Goal: Task Accomplishment & Management: Manage account settings

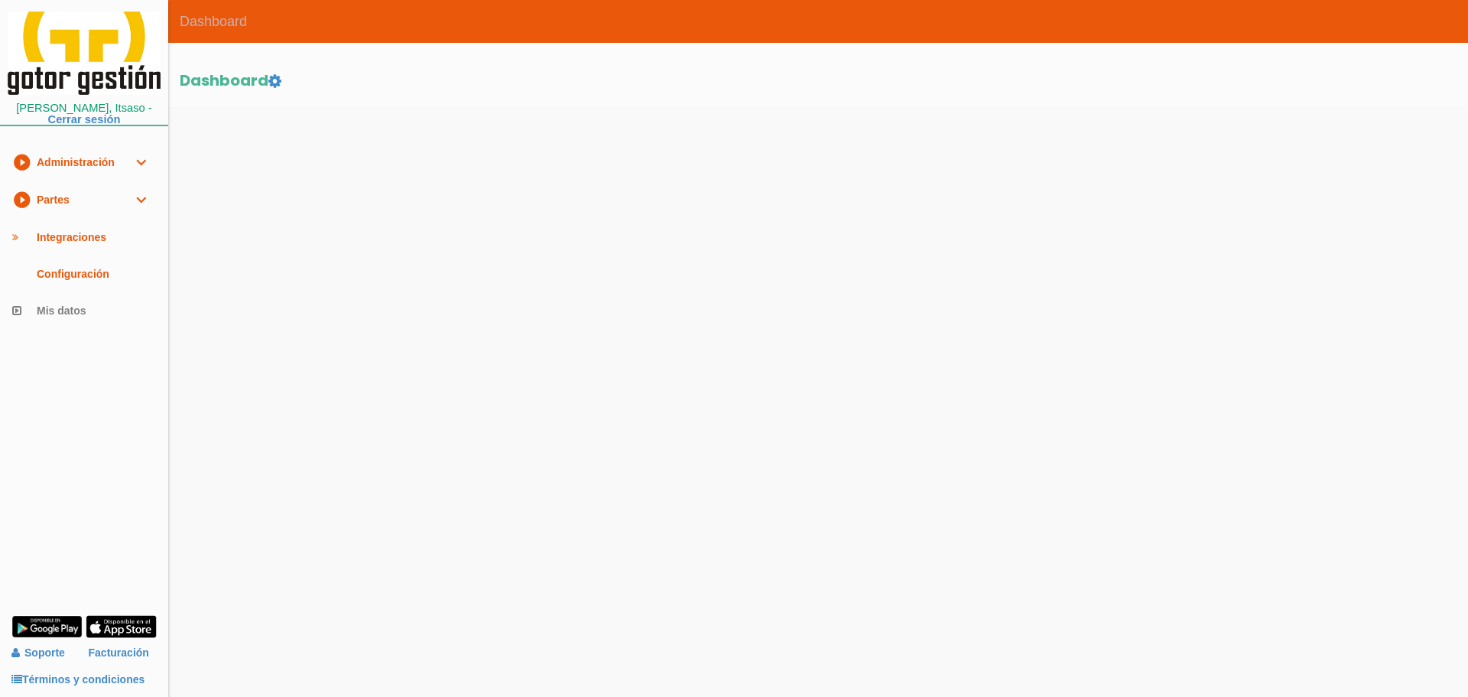
drag, startPoint x: 0, startPoint y: 0, endPoint x: 90, endPoint y: 200, distance: 219.7
click at [90, 200] on link "play_circle_filled Partes expand_more" at bounding box center [84, 199] width 168 height 37
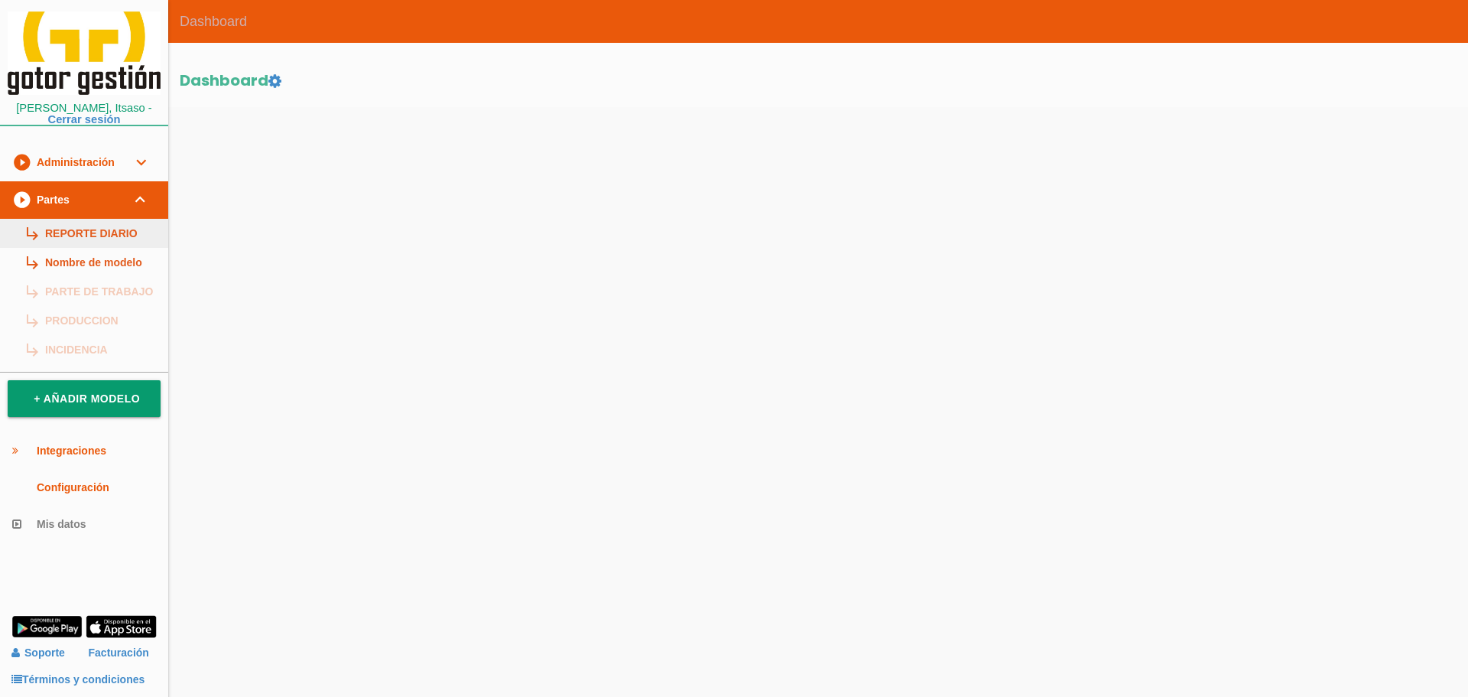
click at [94, 231] on link "subdirectory_arrow_right REPORTE DIARIO" at bounding box center [84, 233] width 168 height 29
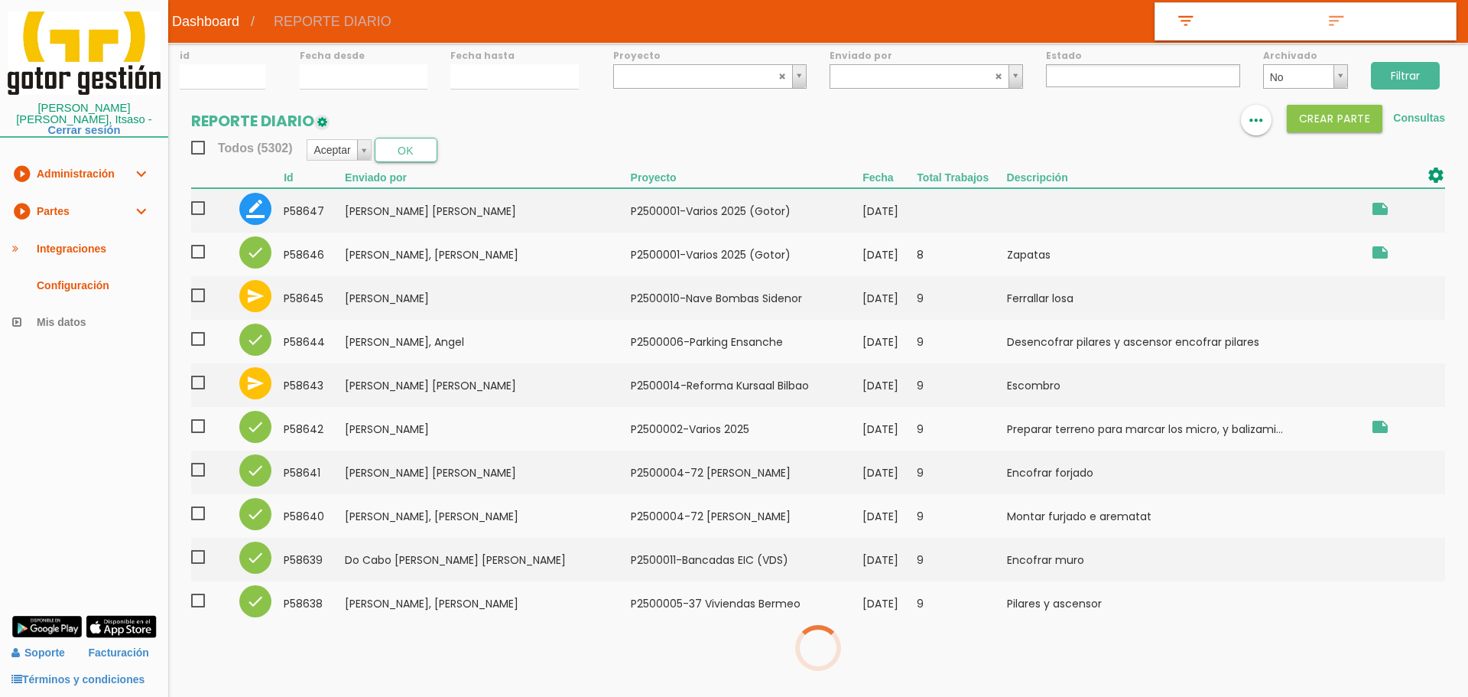
select select
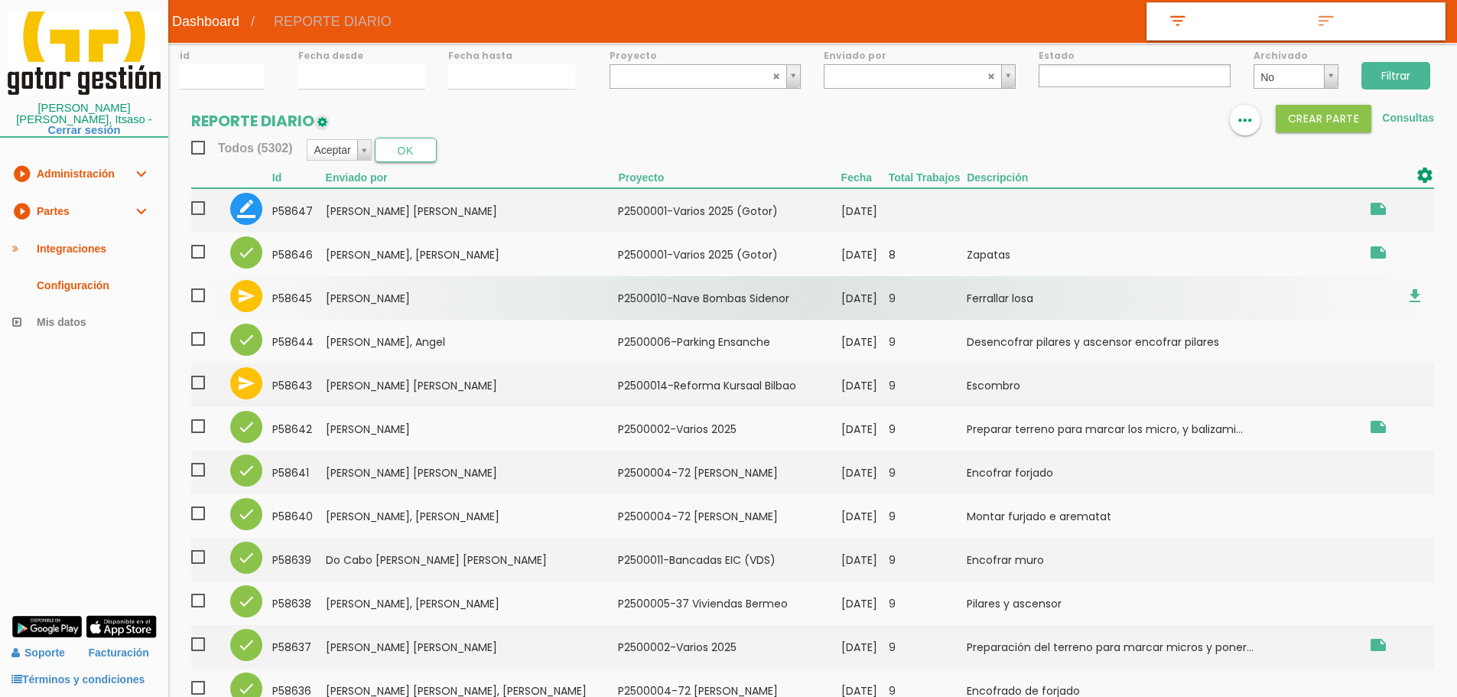
click at [456, 294] on td "[PERSON_NAME]" at bounding box center [472, 298] width 293 height 44
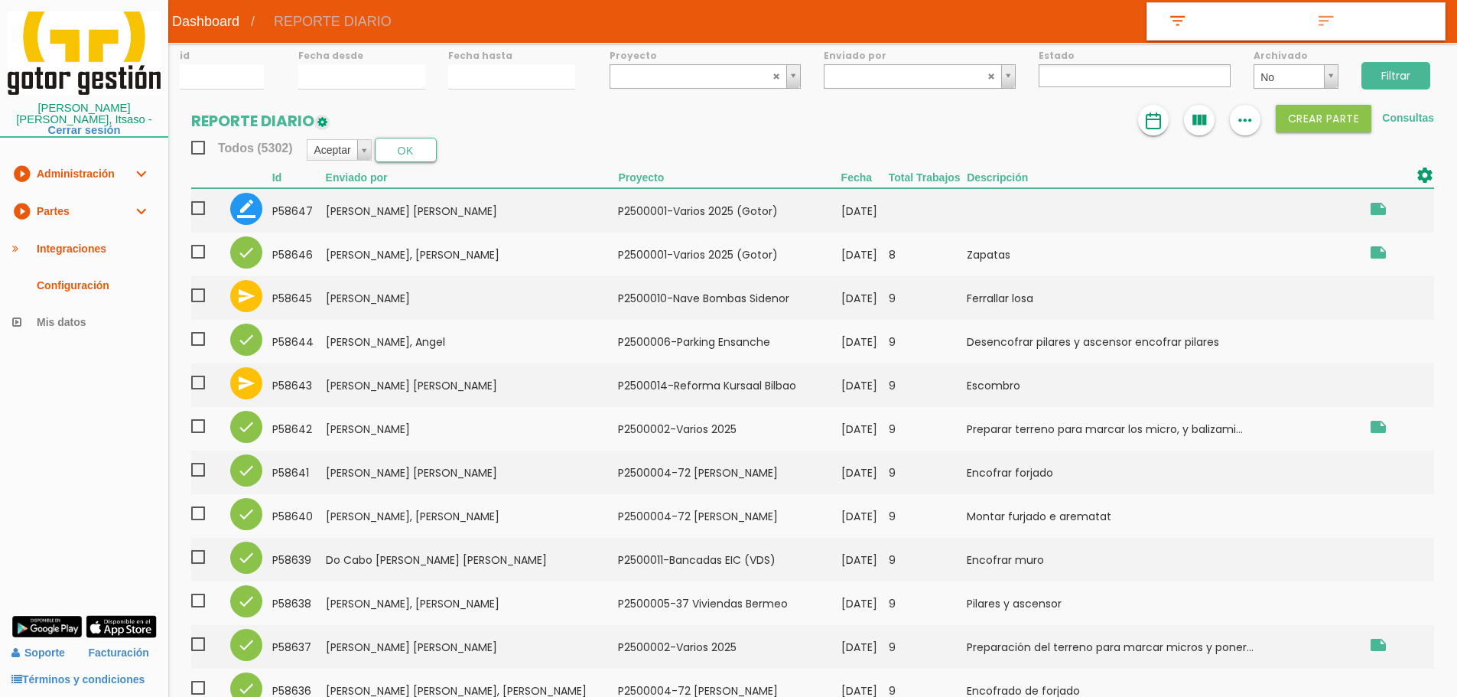
click at [1153, 127] on img at bounding box center [1153, 121] width 18 height 18
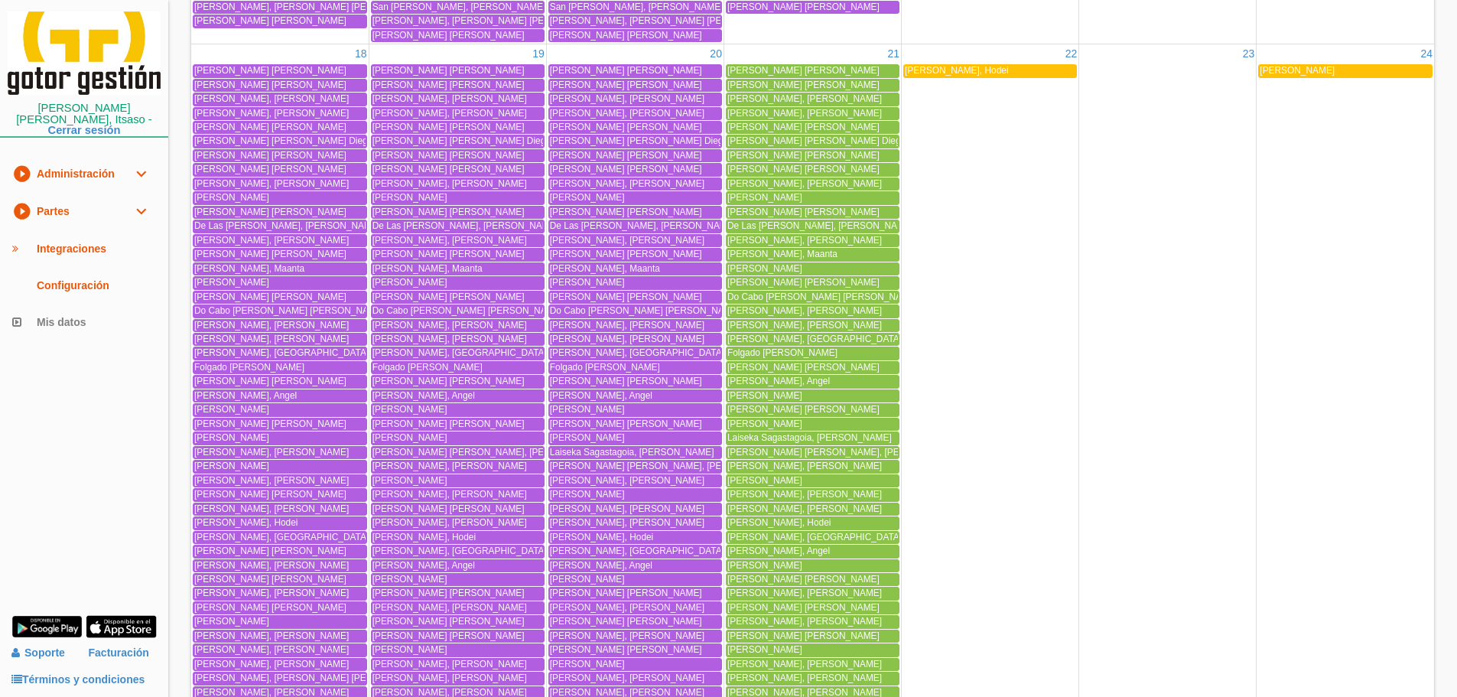
scroll to position [2141, 0]
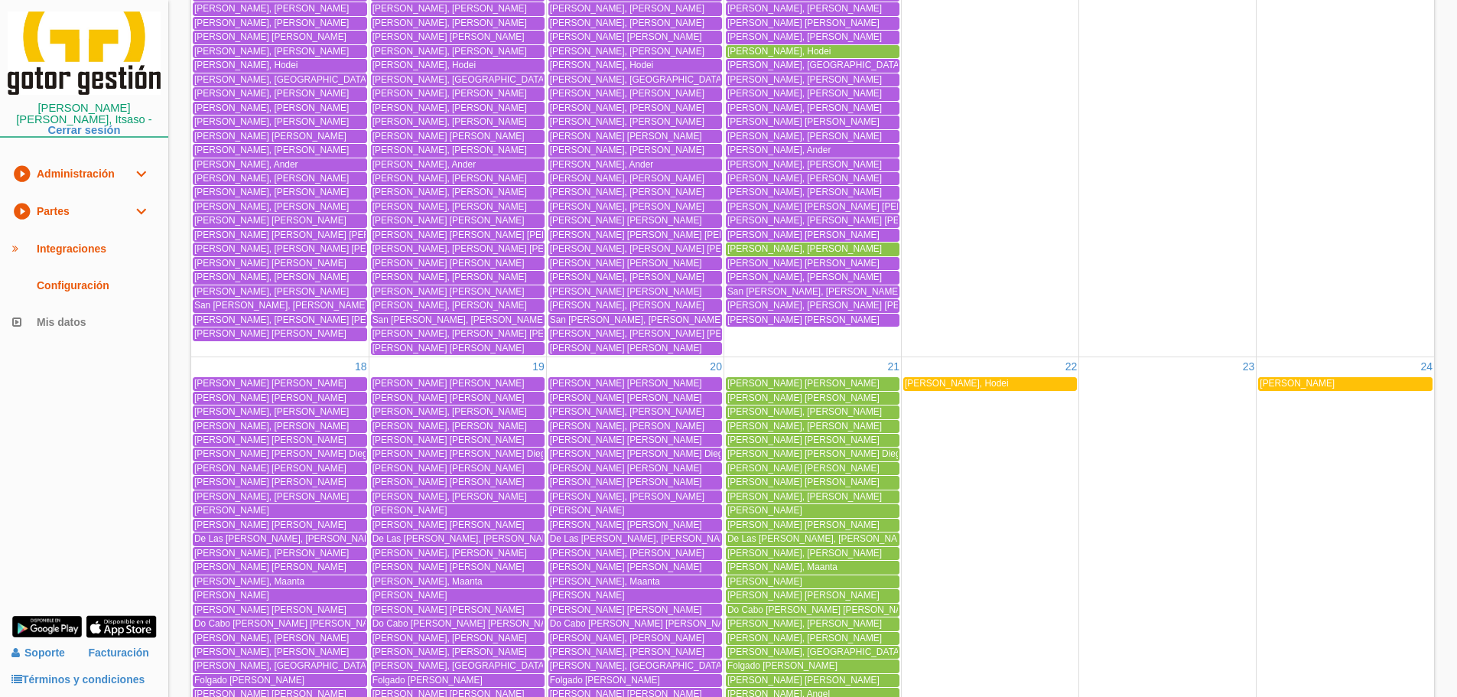
click at [947, 382] on span "Masa Abad, Hodei" at bounding box center [956, 383] width 103 height 11
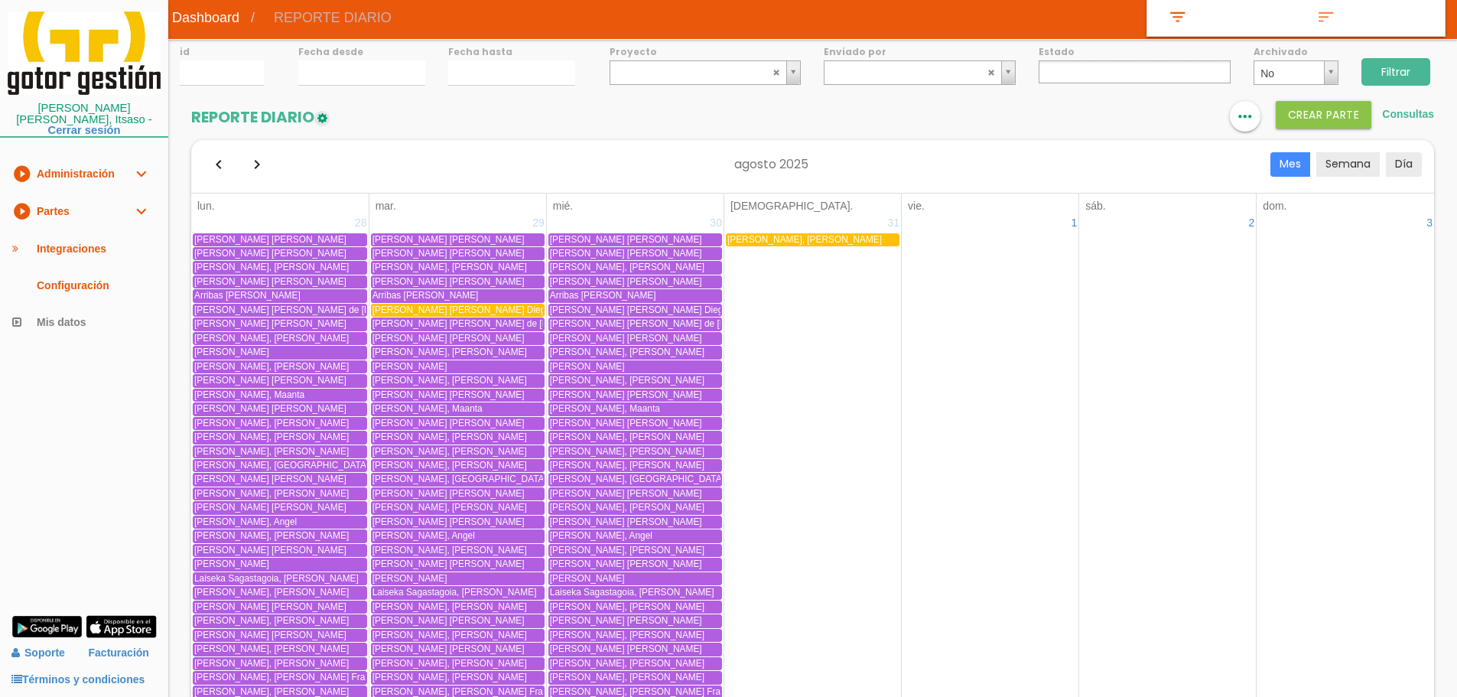
scroll to position [0, 0]
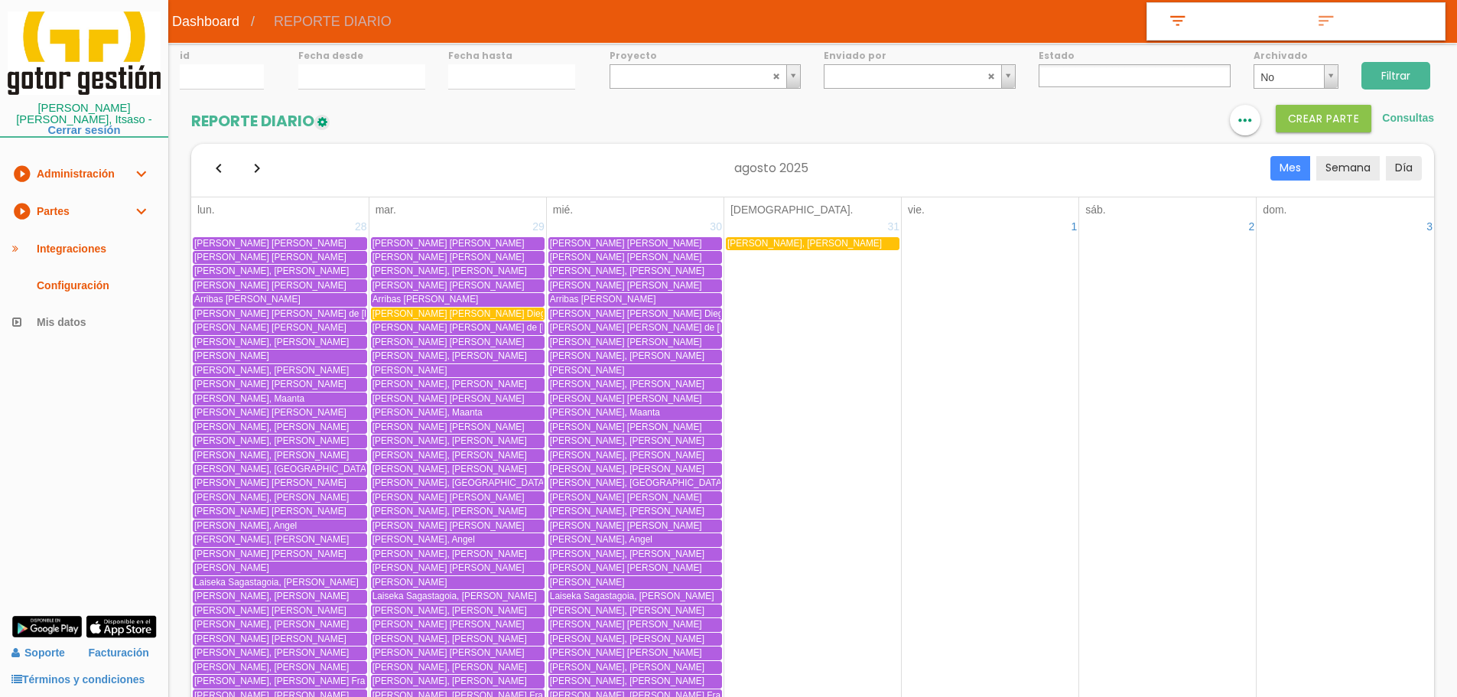
click at [828, 242] on span "[PERSON_NAME]" at bounding box center [804, 243] width 154 height 11
click at [1388, 71] on input "Filtrar" at bounding box center [1395, 76] width 69 height 28
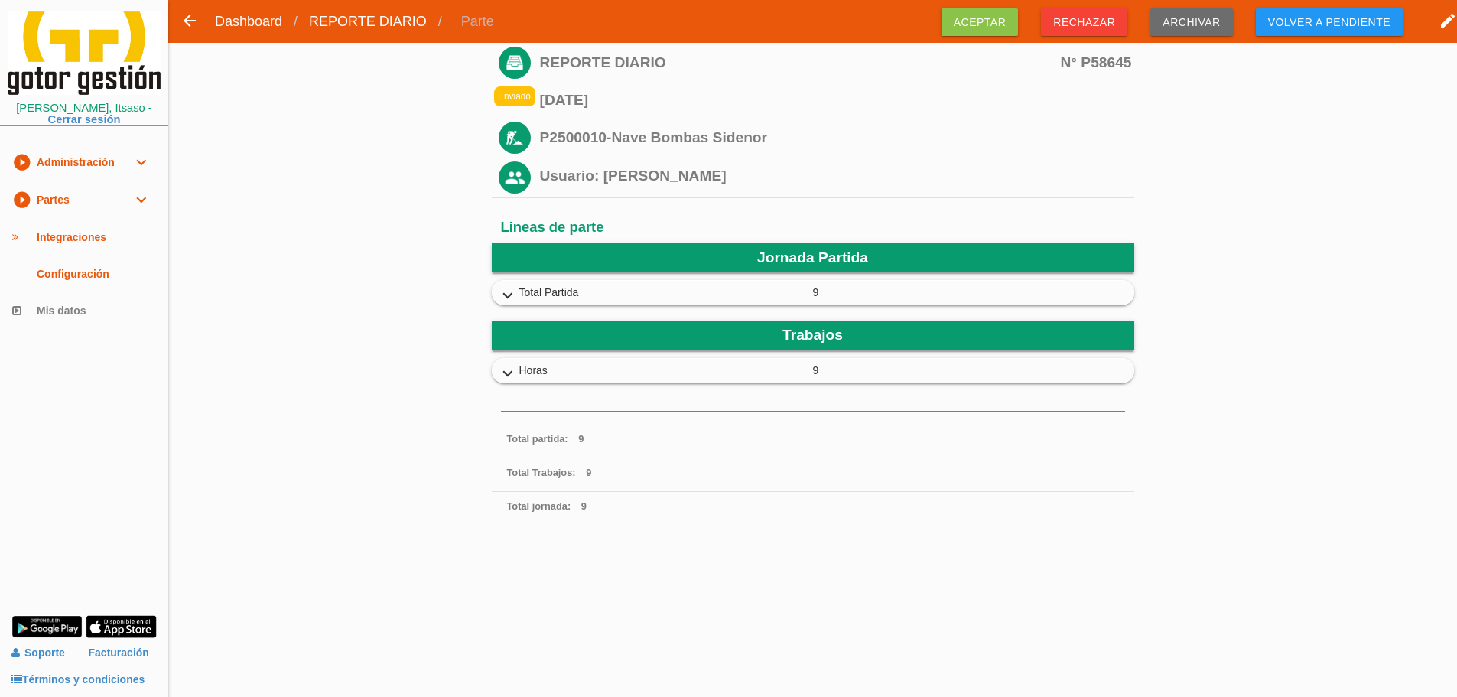
click at [515, 294] on icon "expand_more" at bounding box center [507, 296] width 24 height 20
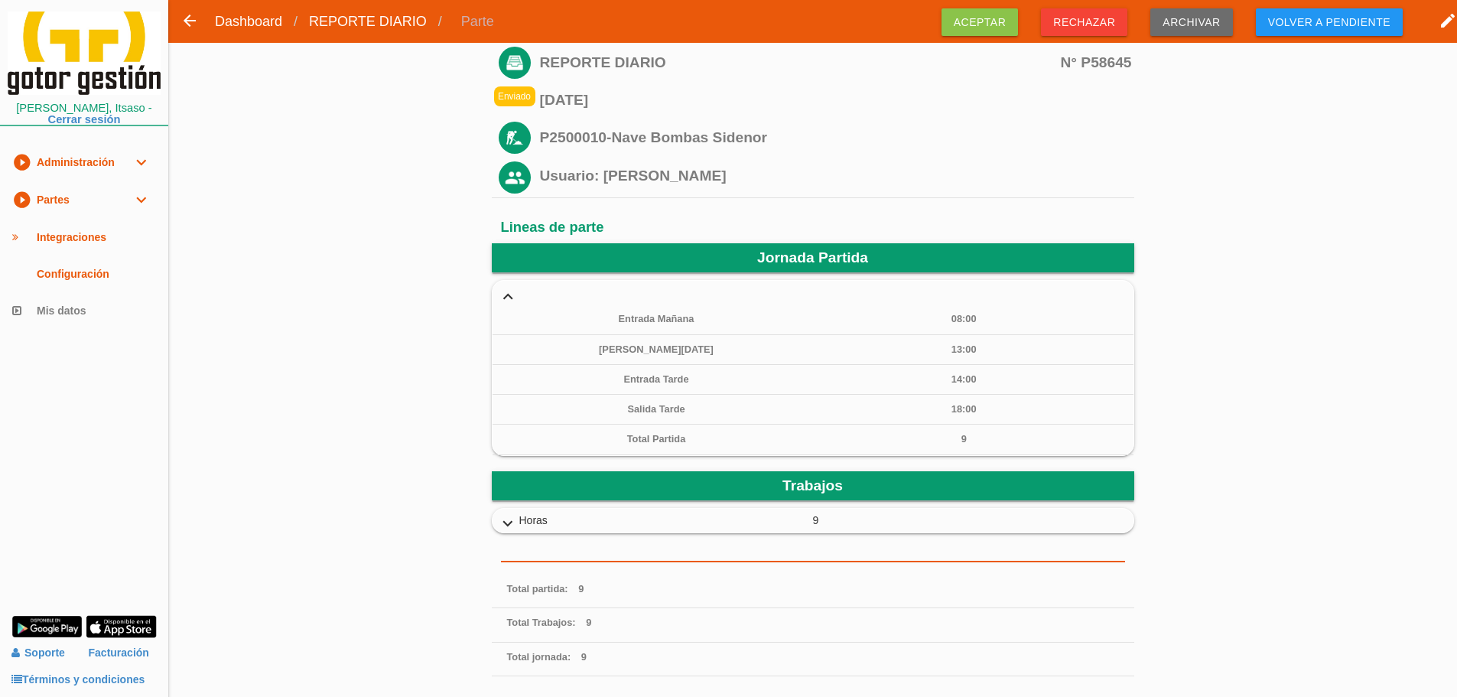
click at [312, 255] on div "N° P58645 REPORTE DIARIO Enviado 24/08/2025 ﻿P2500010-Nave Bombas Sidenor" at bounding box center [812, 586] width 1288 height 1086
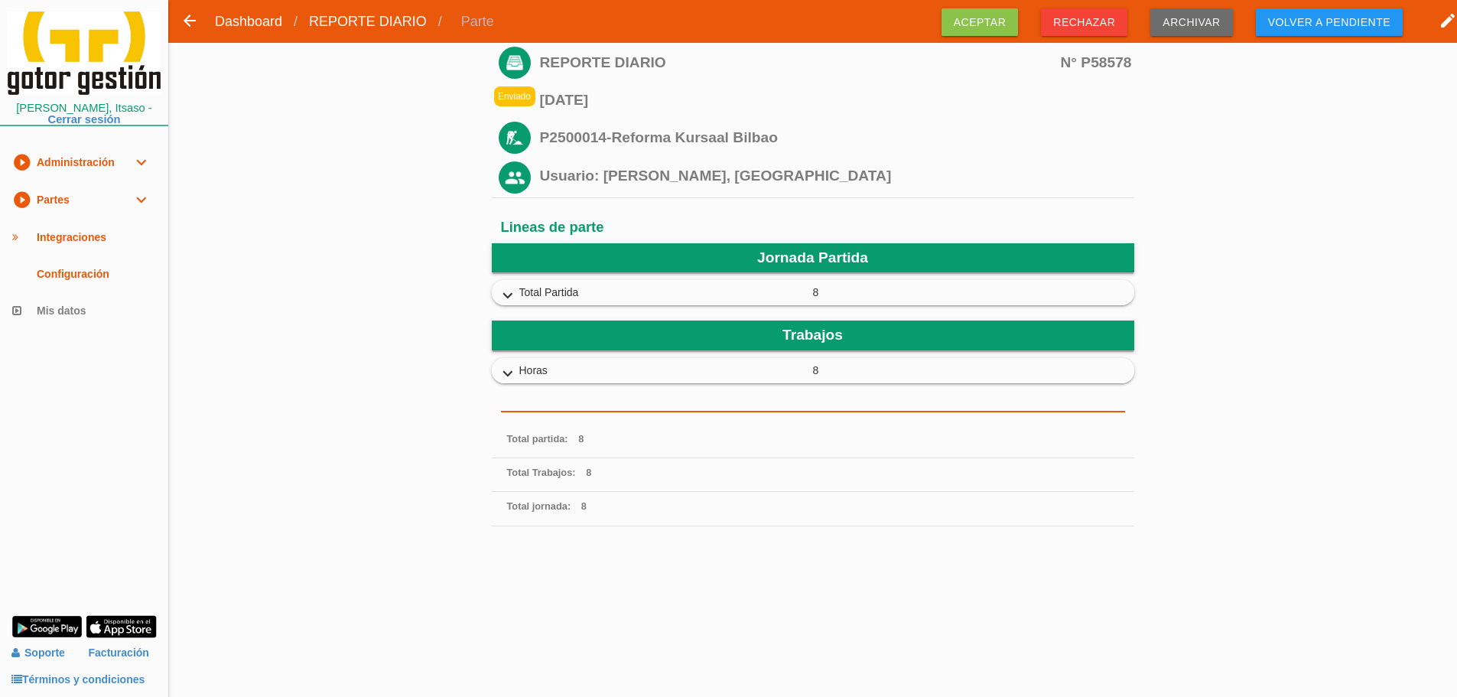
click at [512, 290] on icon "expand_more" at bounding box center [507, 296] width 24 height 20
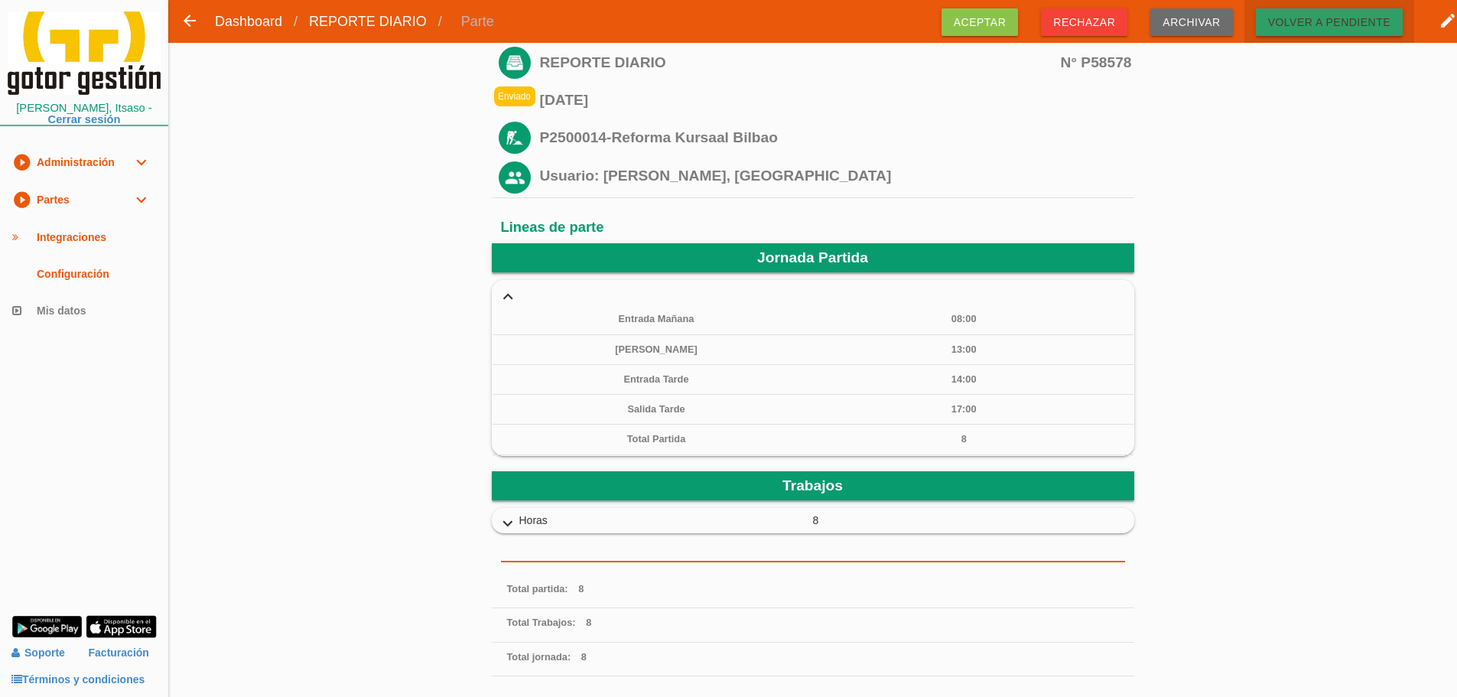
click at [1369, 25] on span "Volver a pendiente" at bounding box center [1328, 22] width 147 height 28
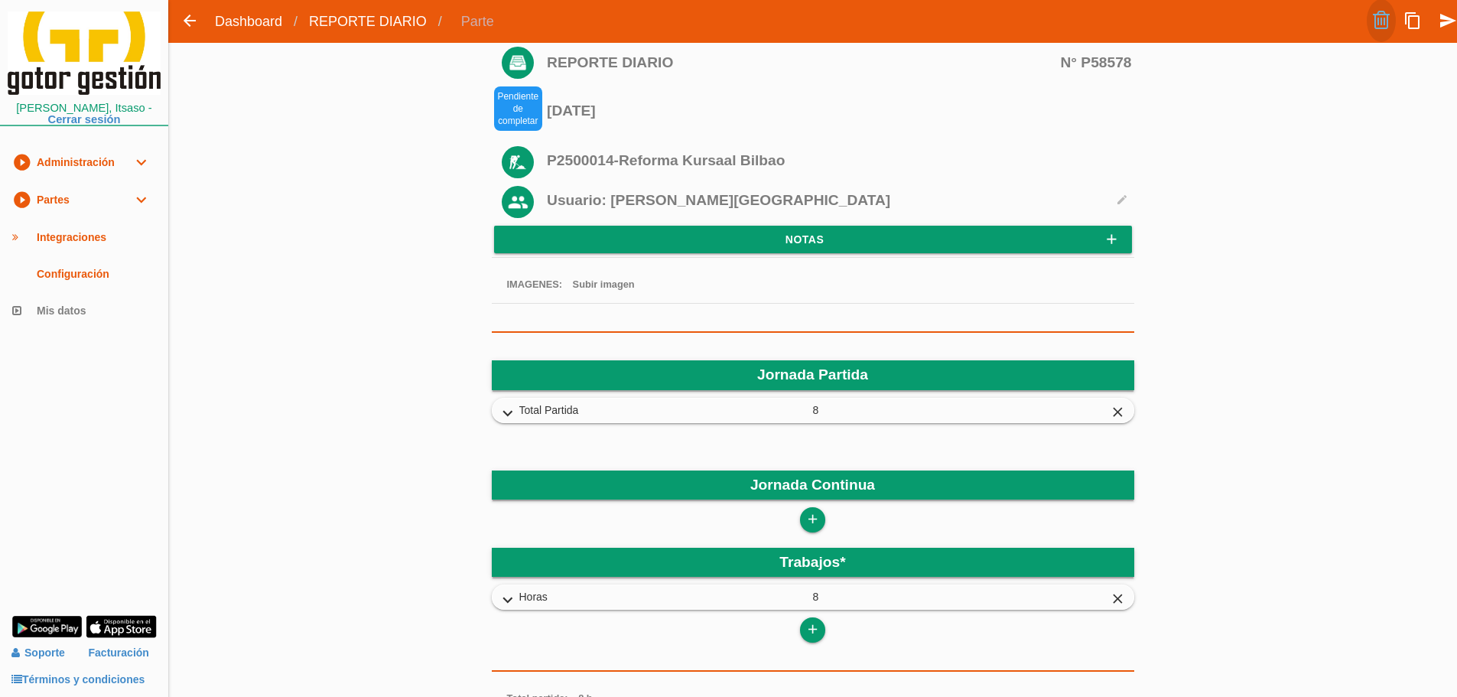
click at [1377, 31] on link at bounding box center [1380, 20] width 29 height 43
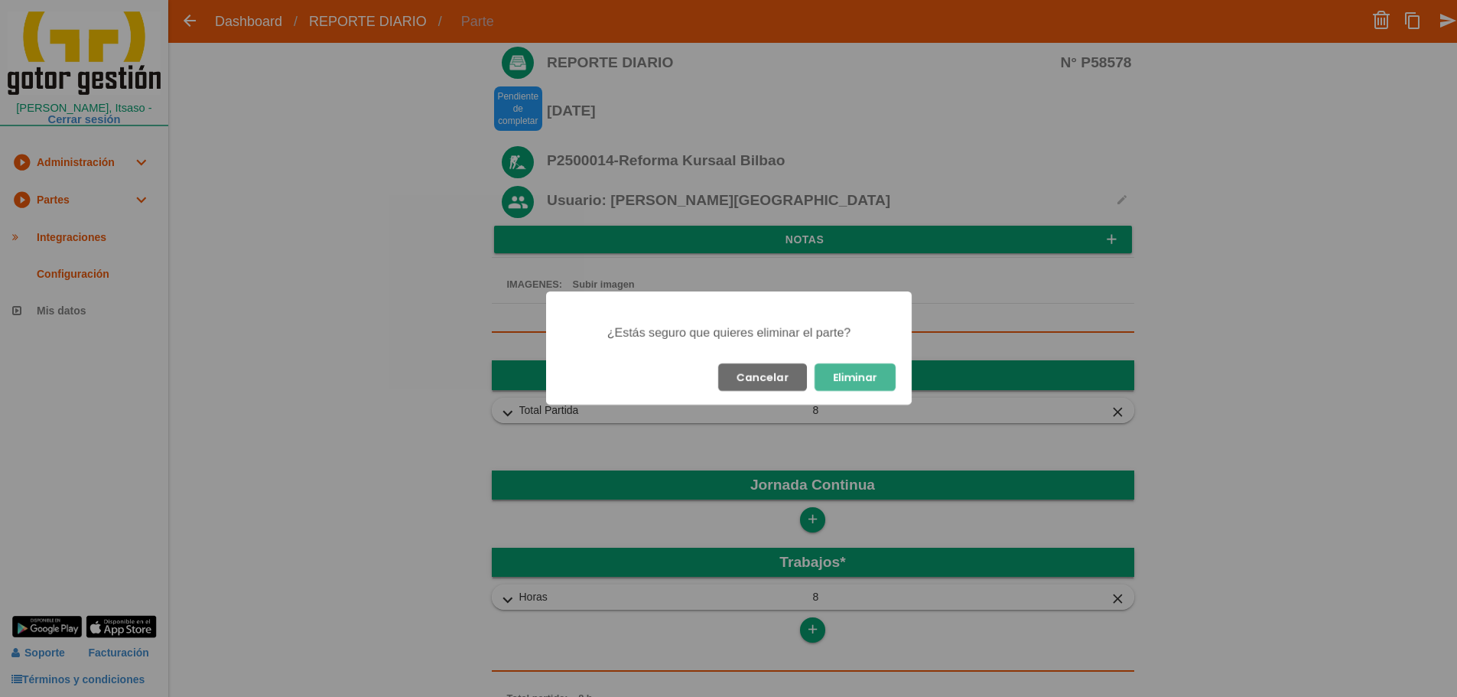
click at [877, 378] on button "Eliminar" at bounding box center [854, 377] width 81 height 28
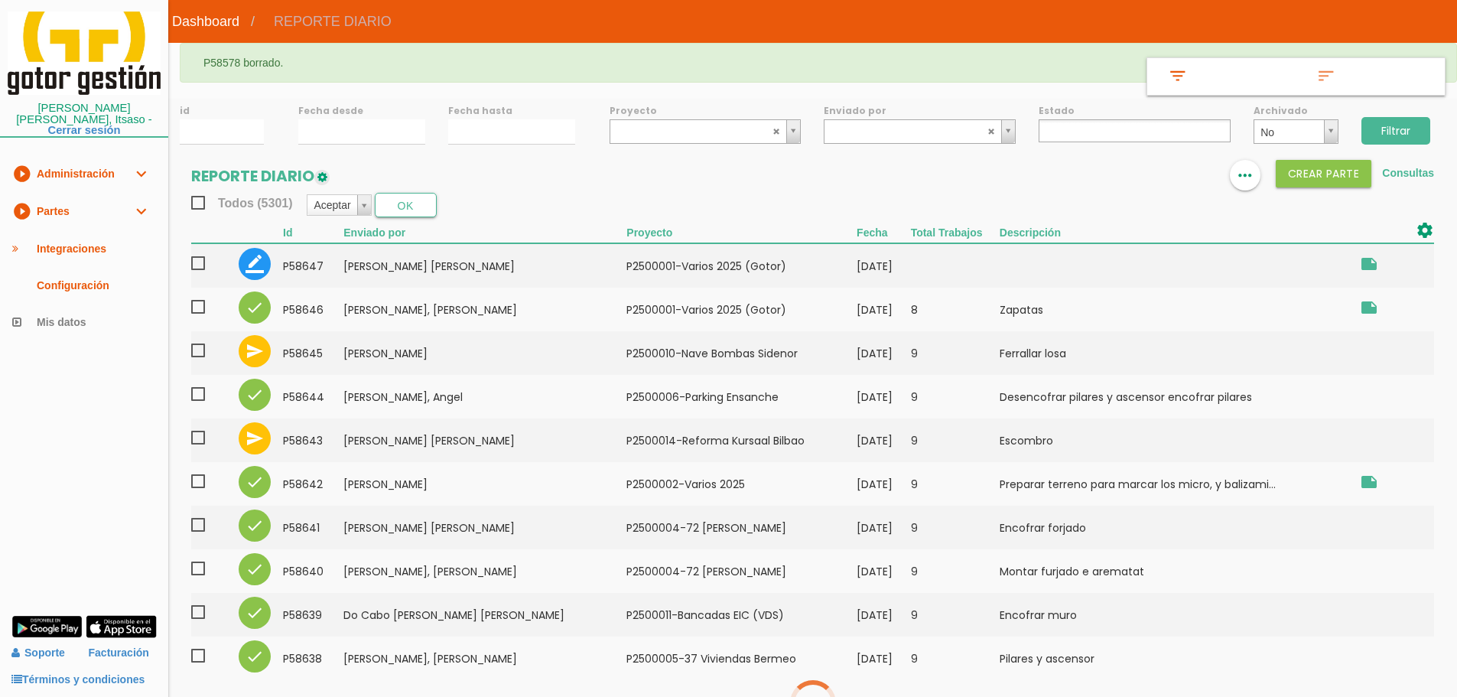
select select
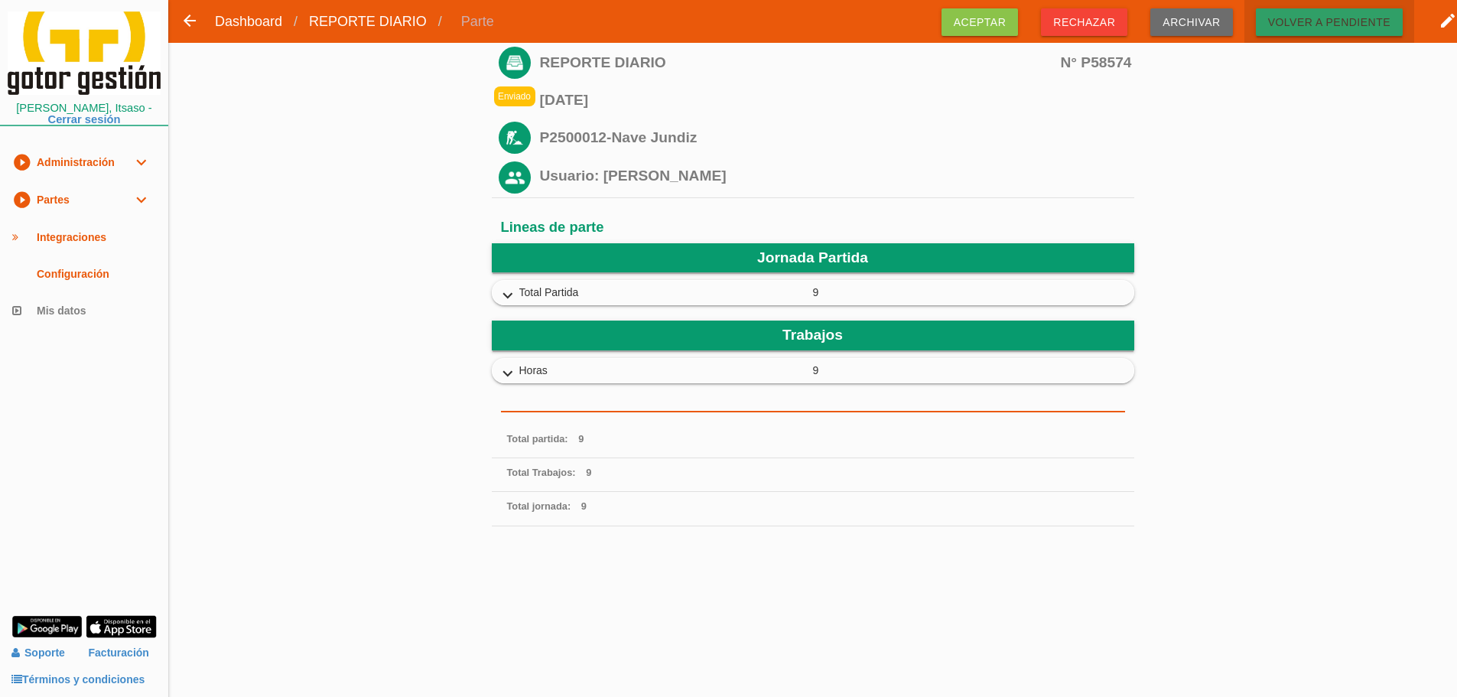
click at [1349, 26] on span "Volver a pendiente" at bounding box center [1328, 22] width 147 height 28
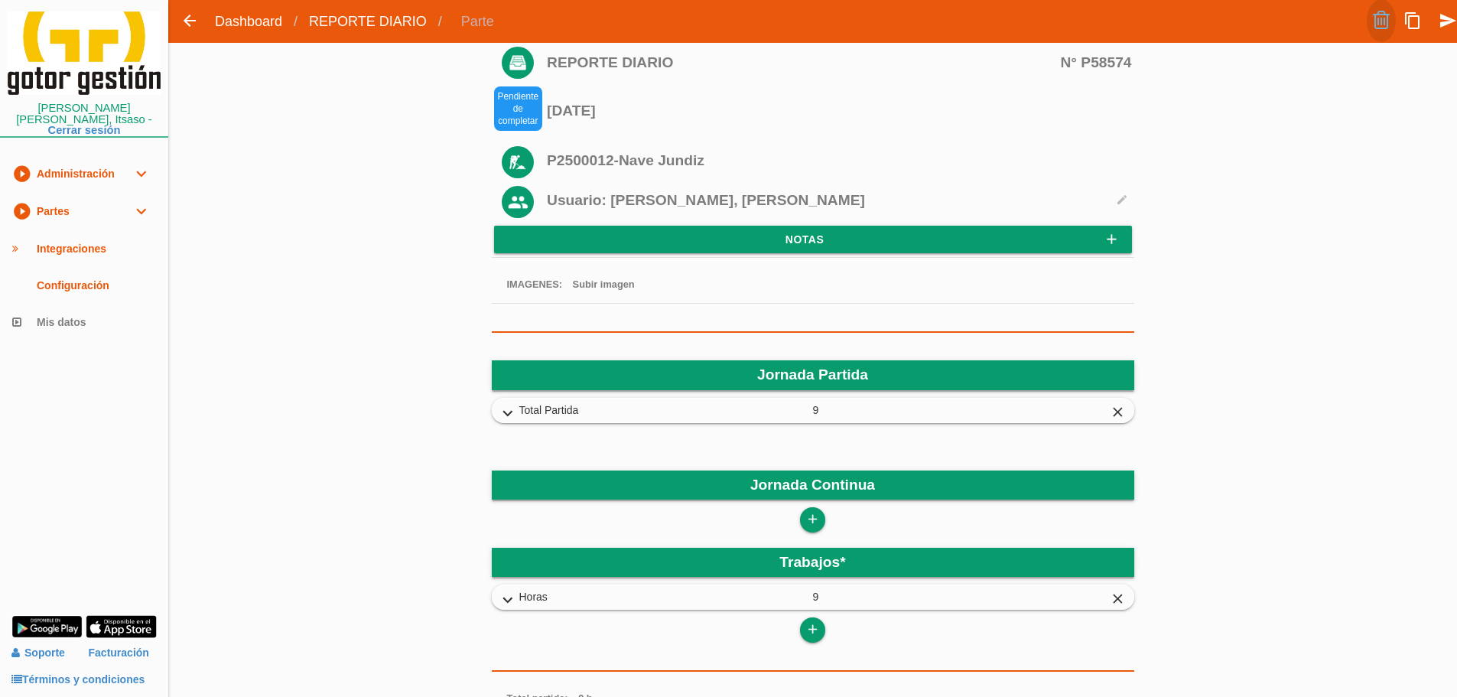
click at [1382, 16] on link at bounding box center [1380, 20] width 29 height 43
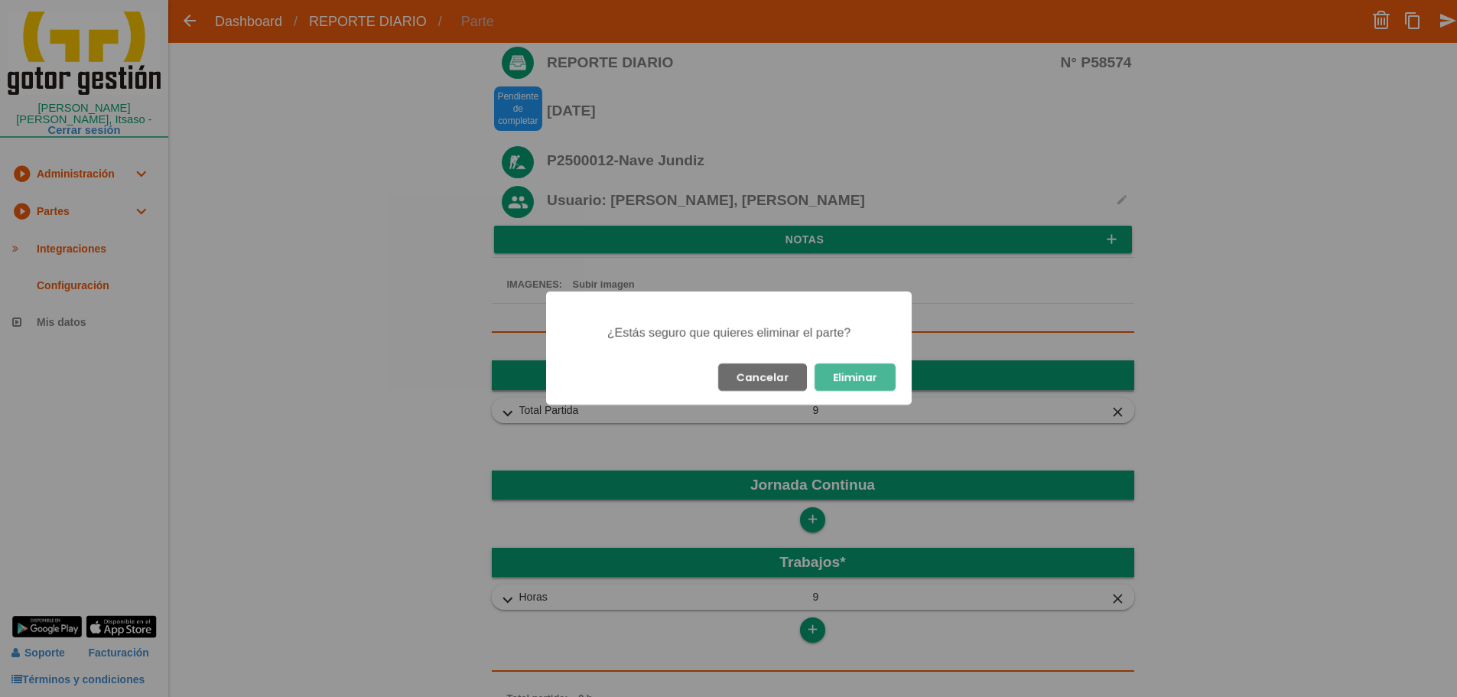
click at [880, 378] on button "Eliminar" at bounding box center [854, 377] width 81 height 28
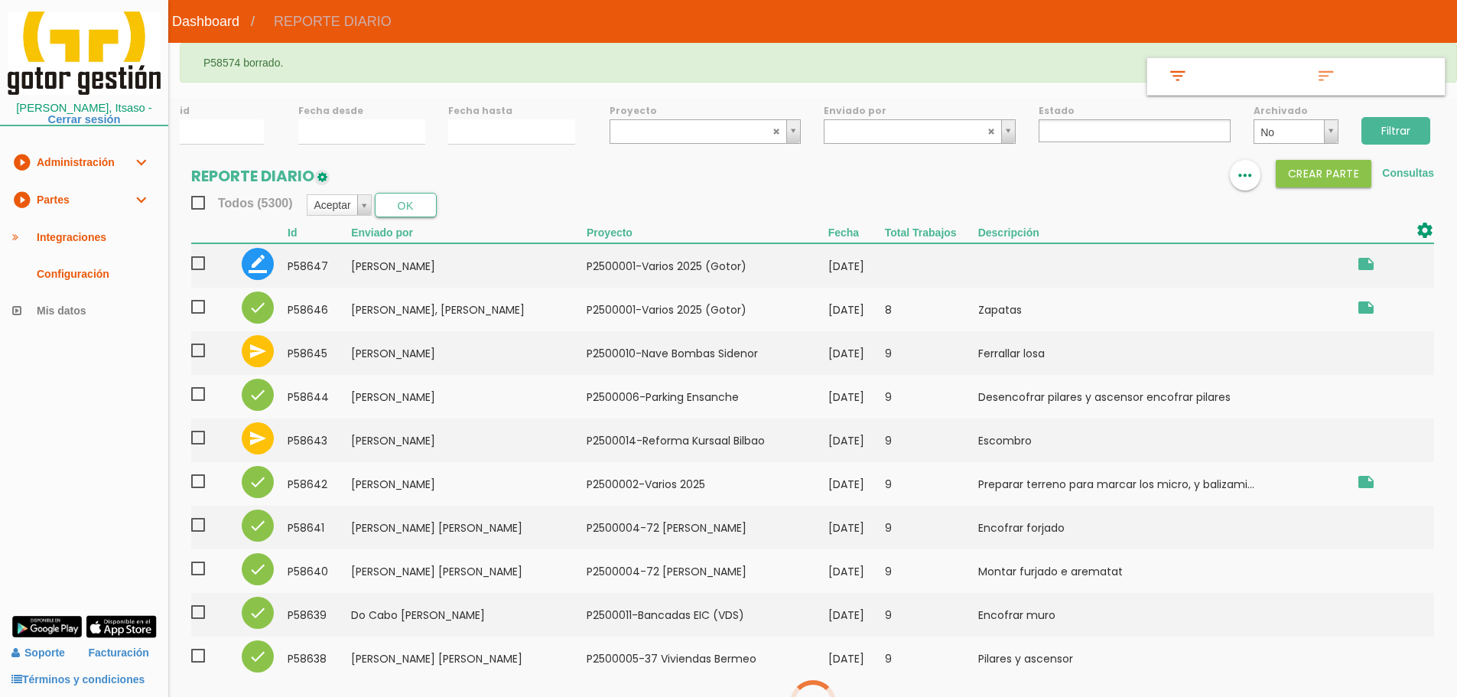
select select
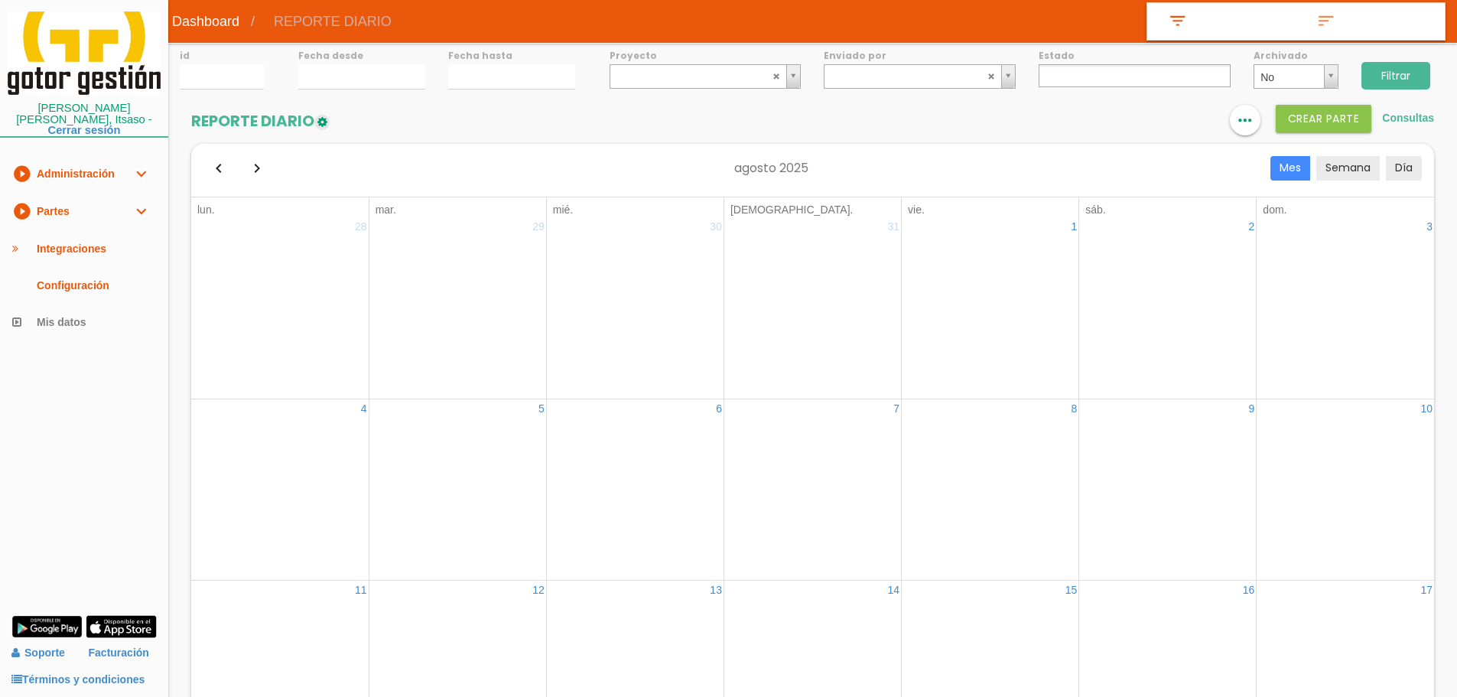
select select
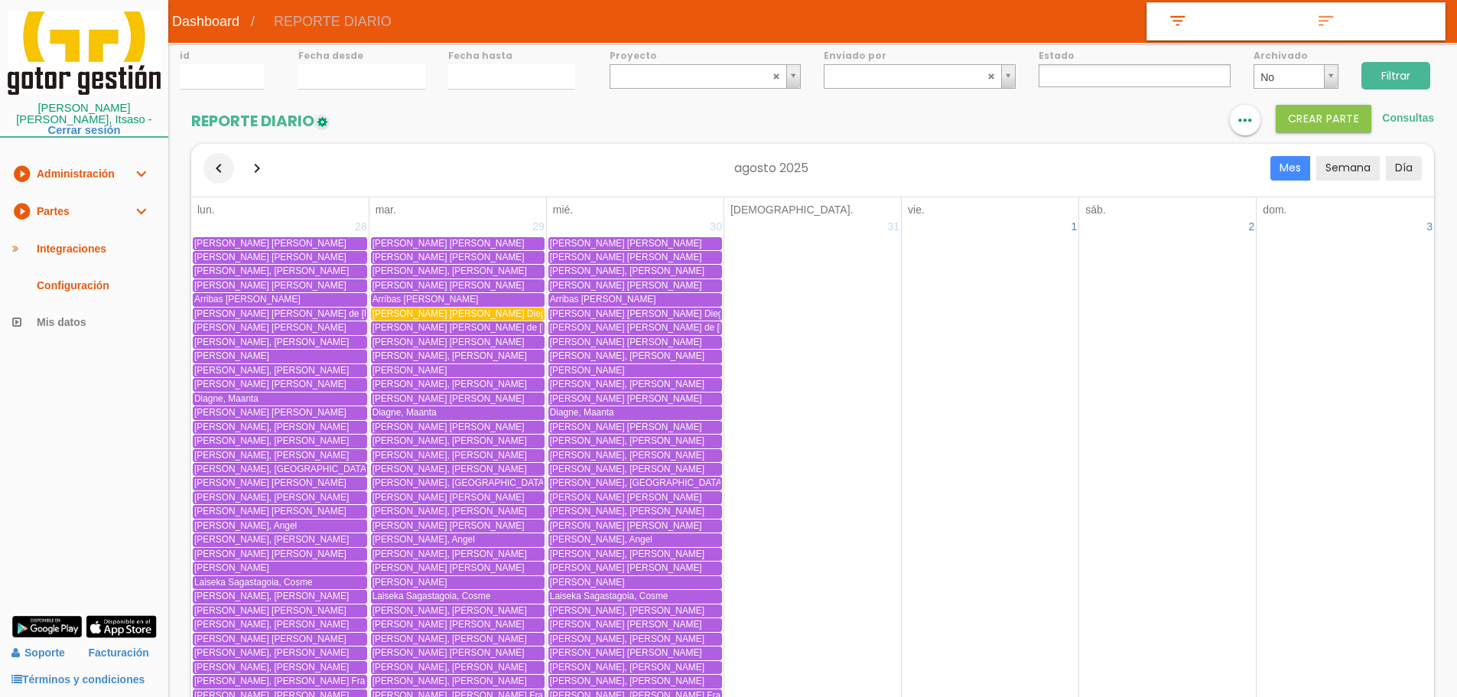
click at [222, 166] on button "button" at bounding box center [218, 168] width 31 height 31
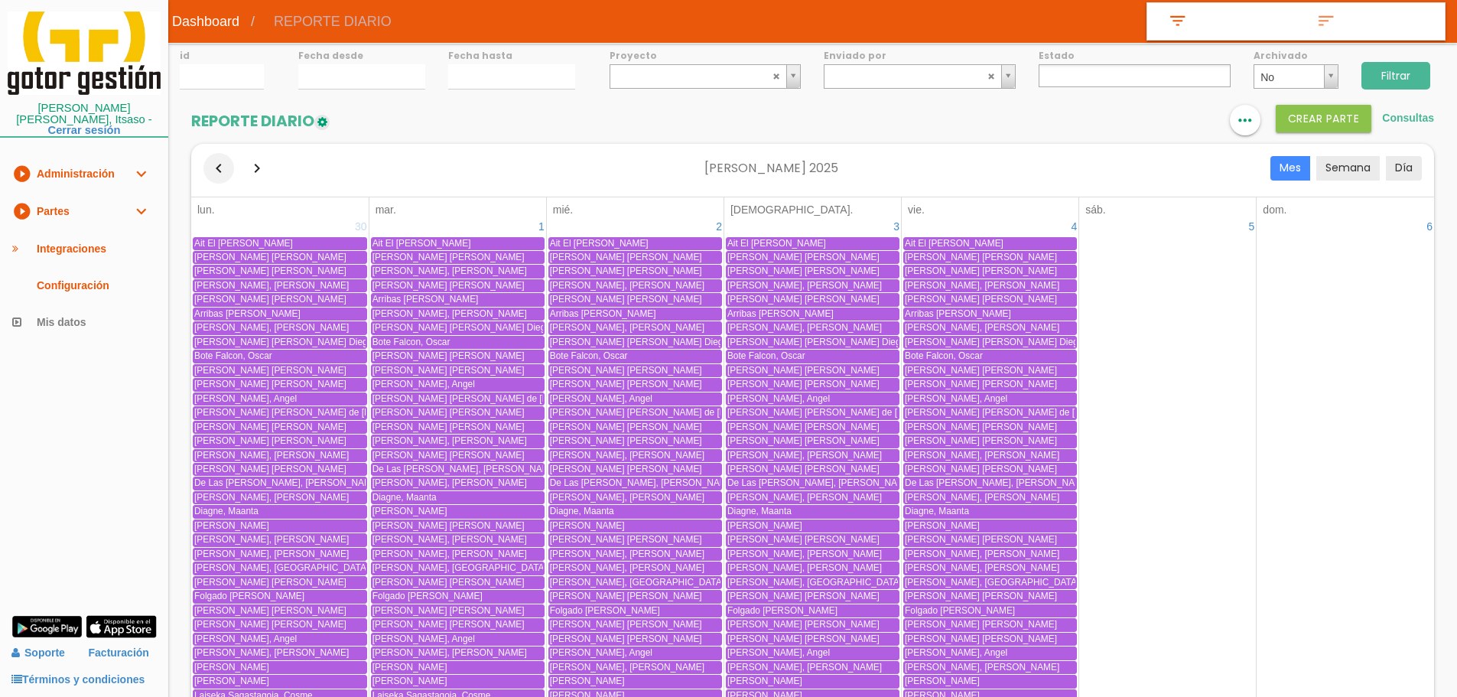
click at [222, 166] on button "button" at bounding box center [218, 168] width 31 height 31
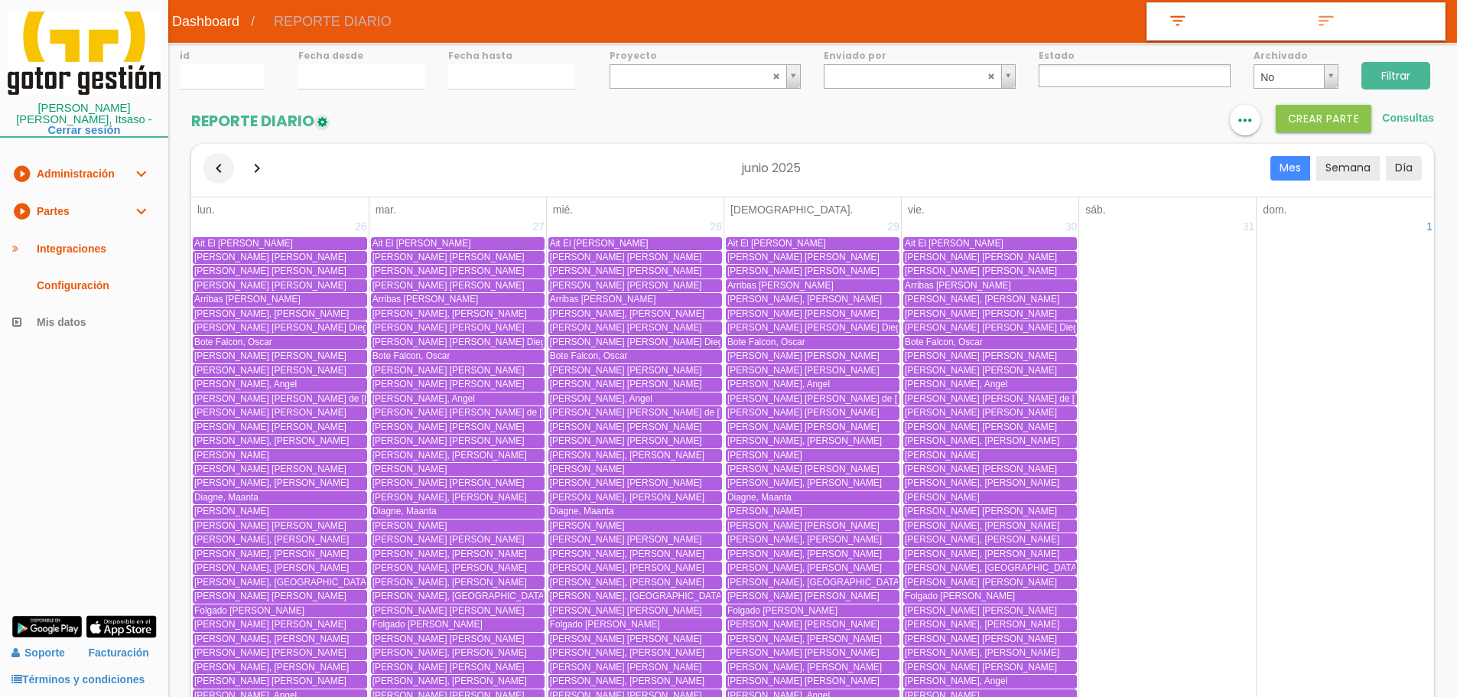
click at [222, 166] on button "button" at bounding box center [218, 168] width 31 height 31
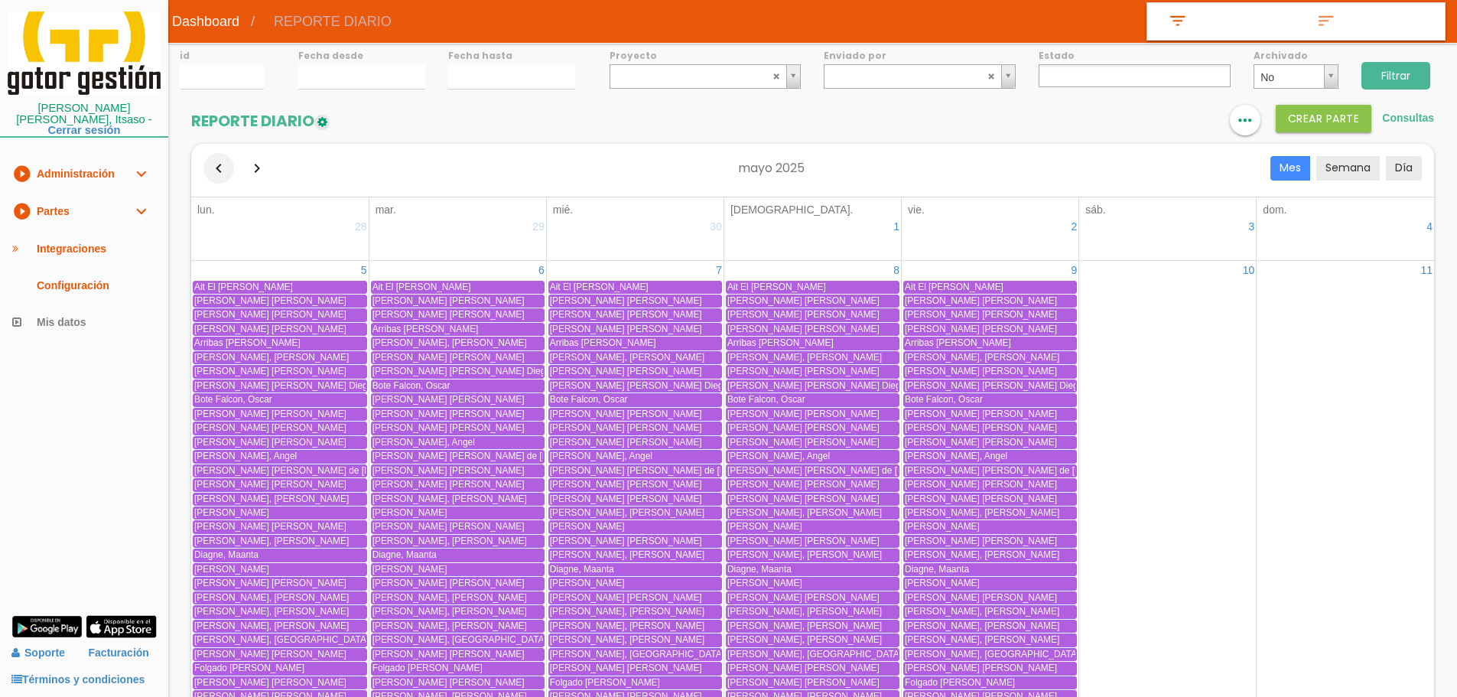
click at [222, 166] on button "button" at bounding box center [218, 168] width 31 height 31
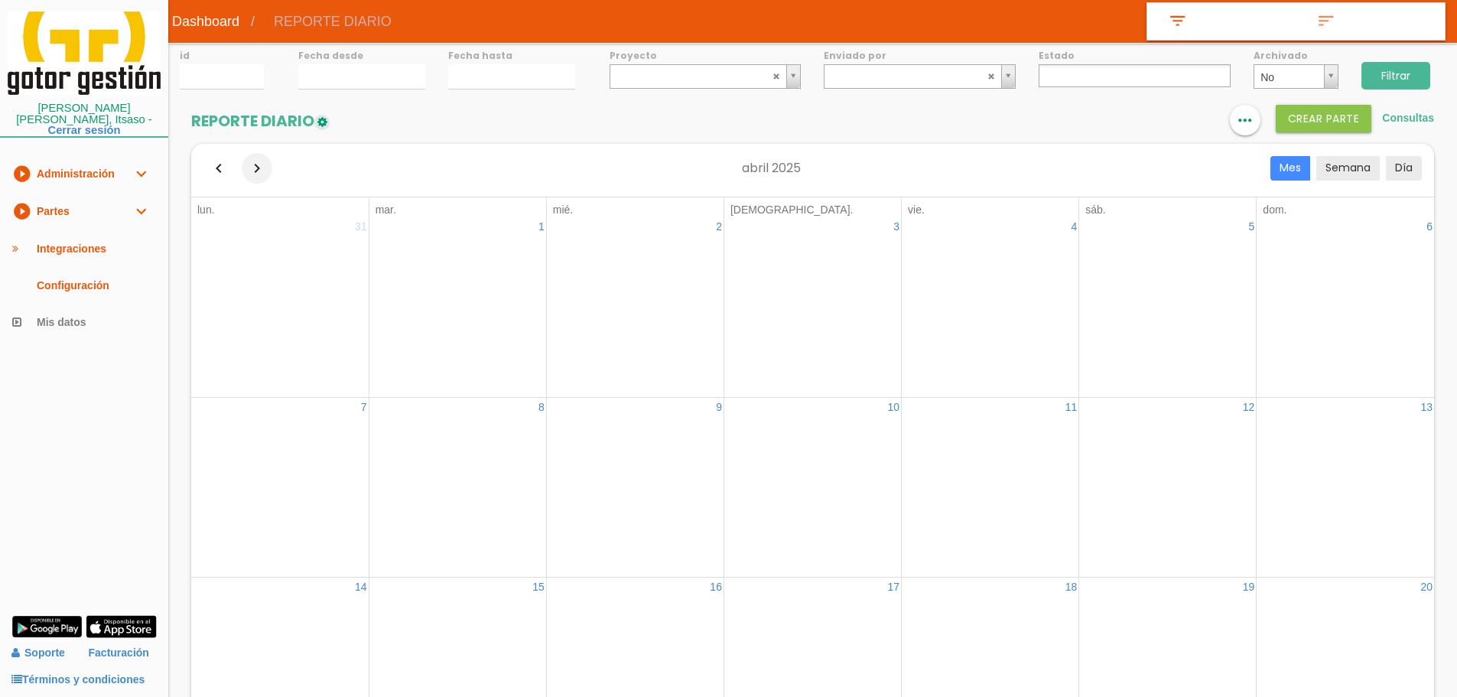
click at [268, 166] on button "button" at bounding box center [257, 168] width 31 height 31
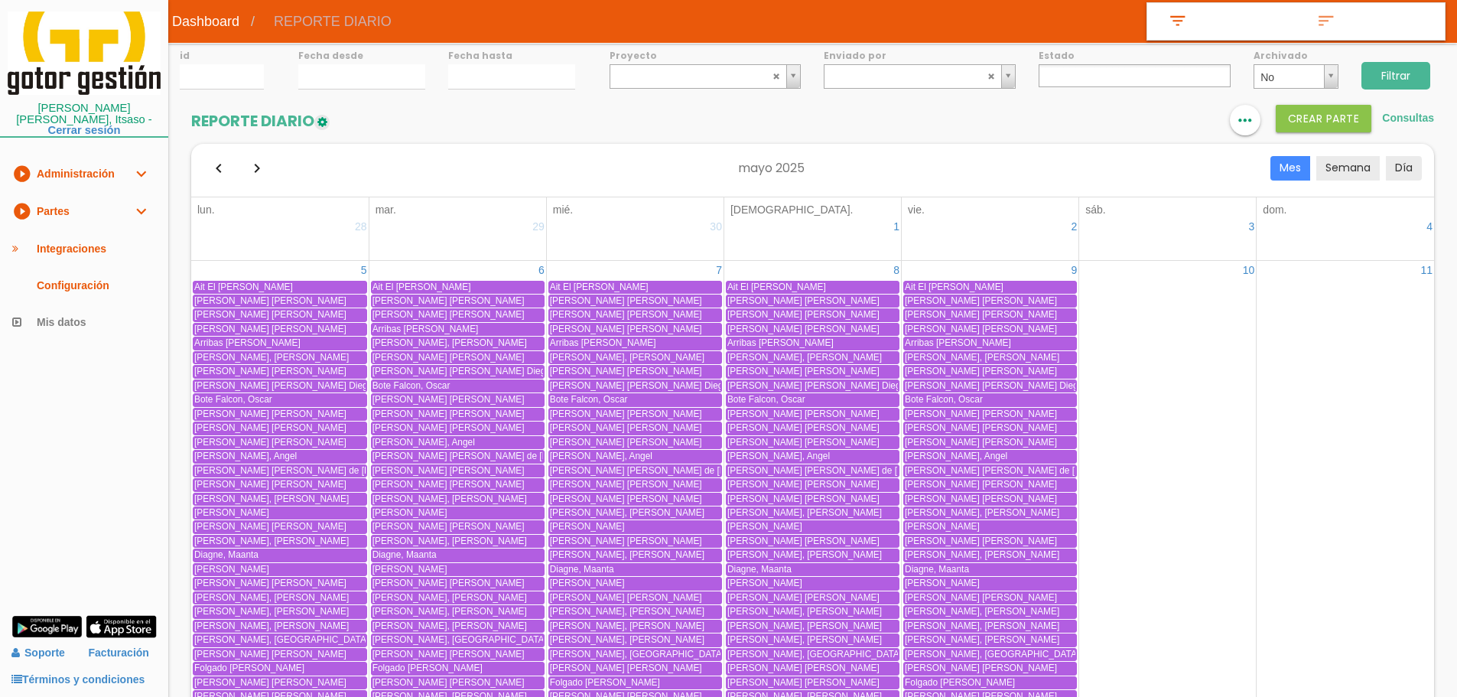
click at [256, 166] on button "button" at bounding box center [257, 168] width 31 height 31
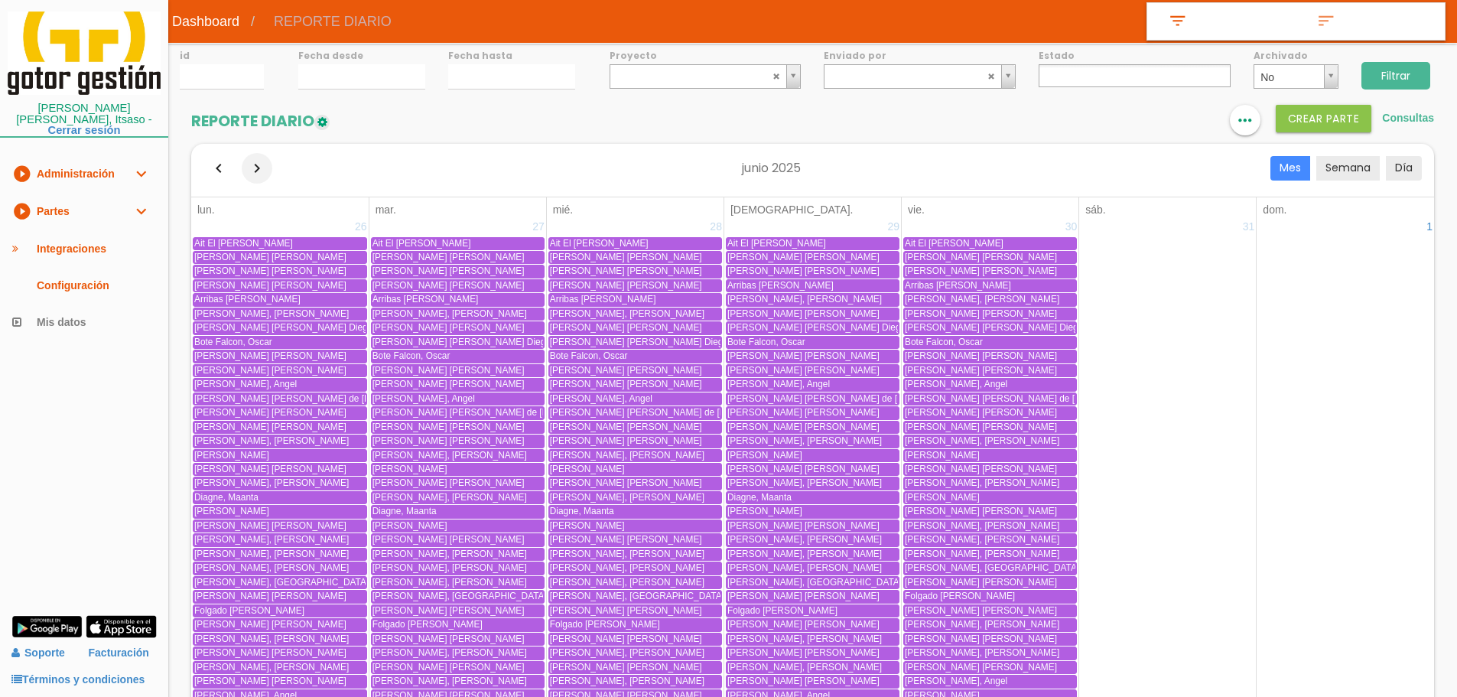
click at [263, 171] on button "button" at bounding box center [257, 168] width 31 height 31
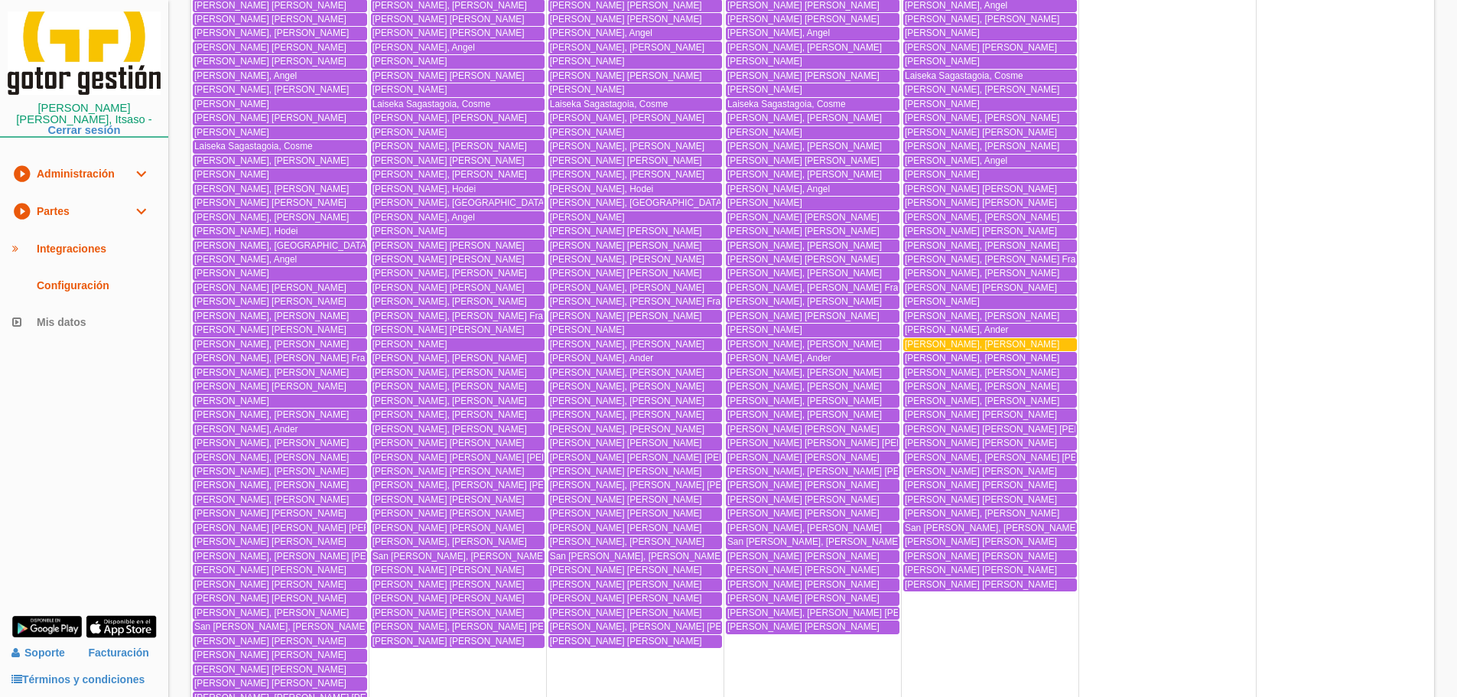
scroll to position [2753, 0]
click at [1047, 343] on div "[PERSON_NAME] [PERSON_NAME]" at bounding box center [990, 343] width 171 height 11
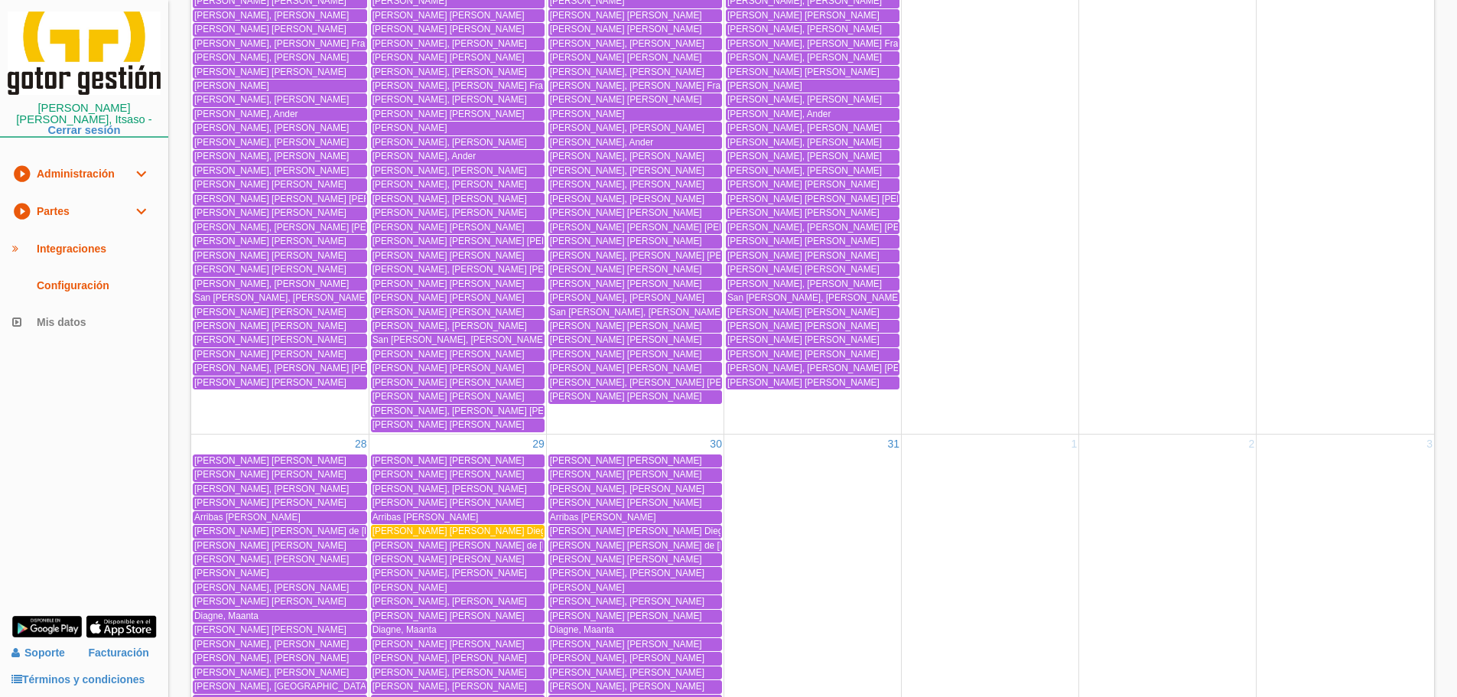
scroll to position [4358, 0]
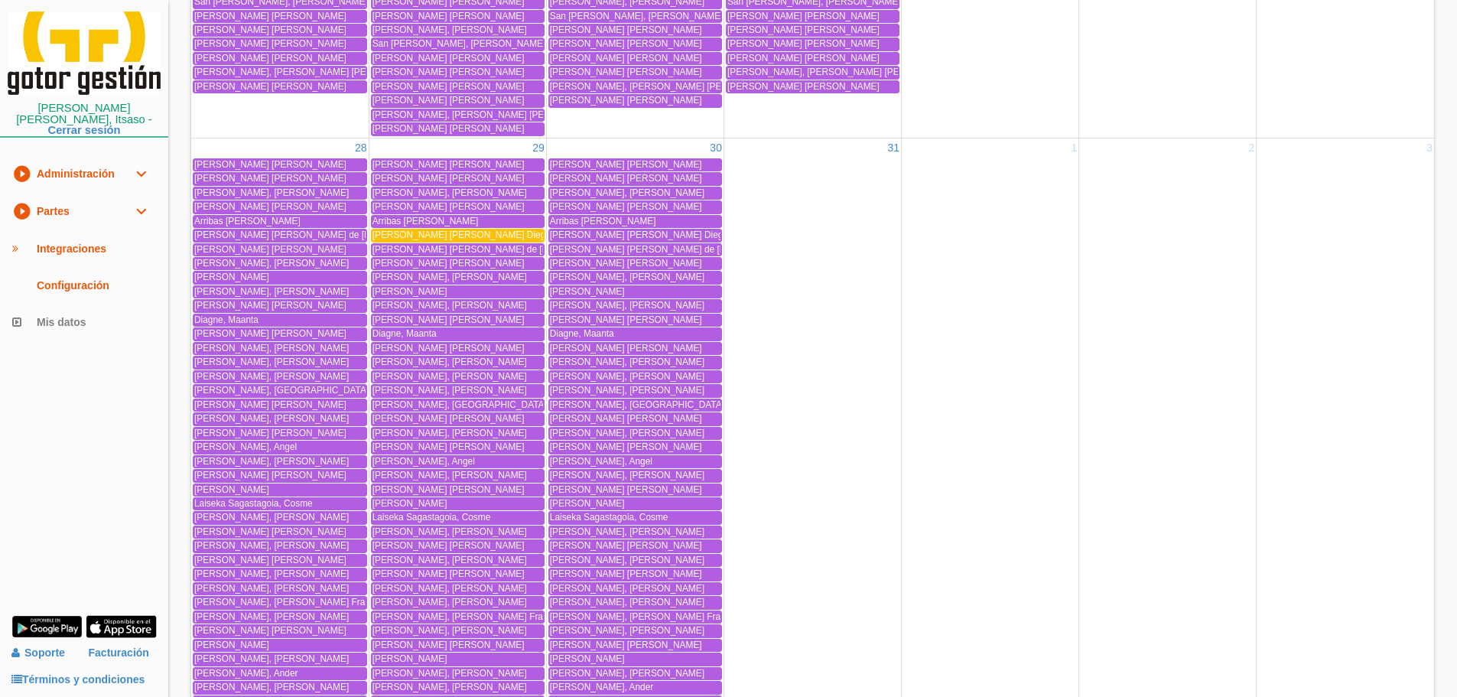
click at [430, 235] on span "[PERSON_NAME] [PERSON_NAME]" at bounding box center [461, 234] width 178 height 11
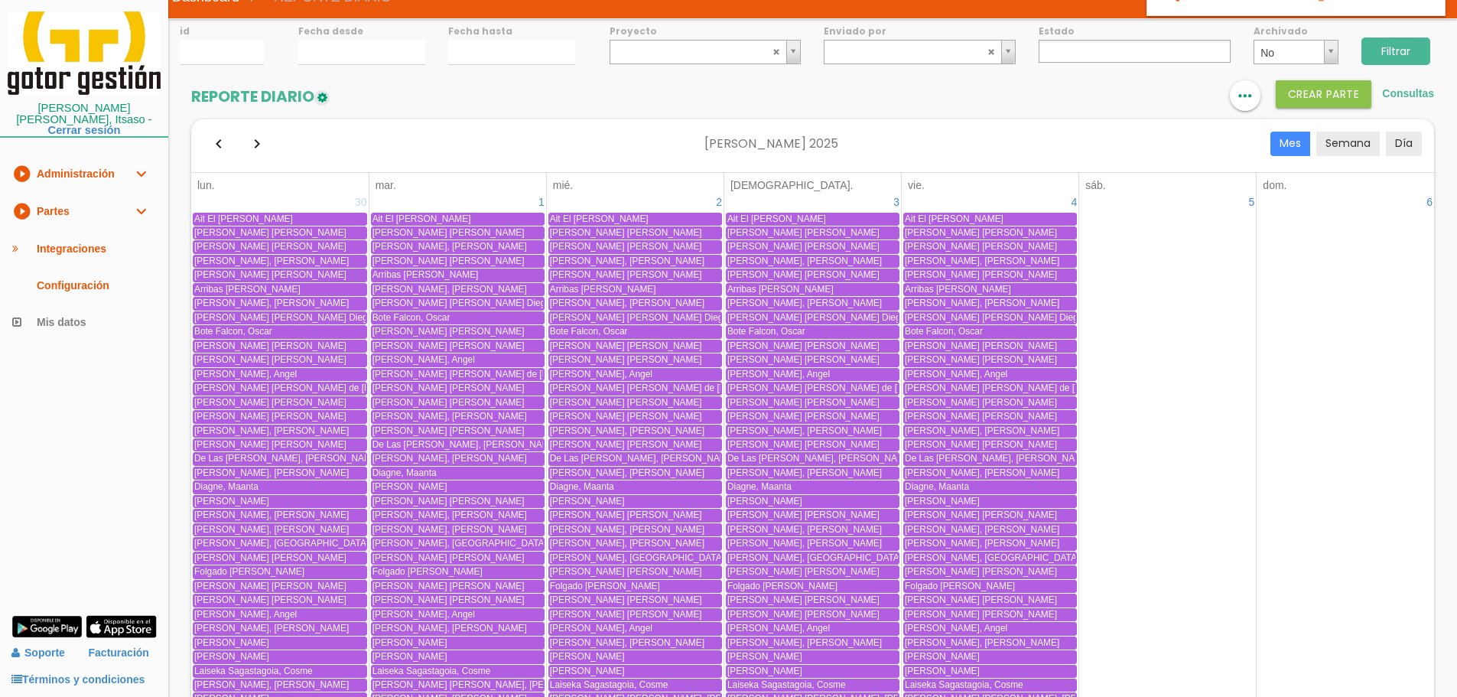
scroll to position [0, 0]
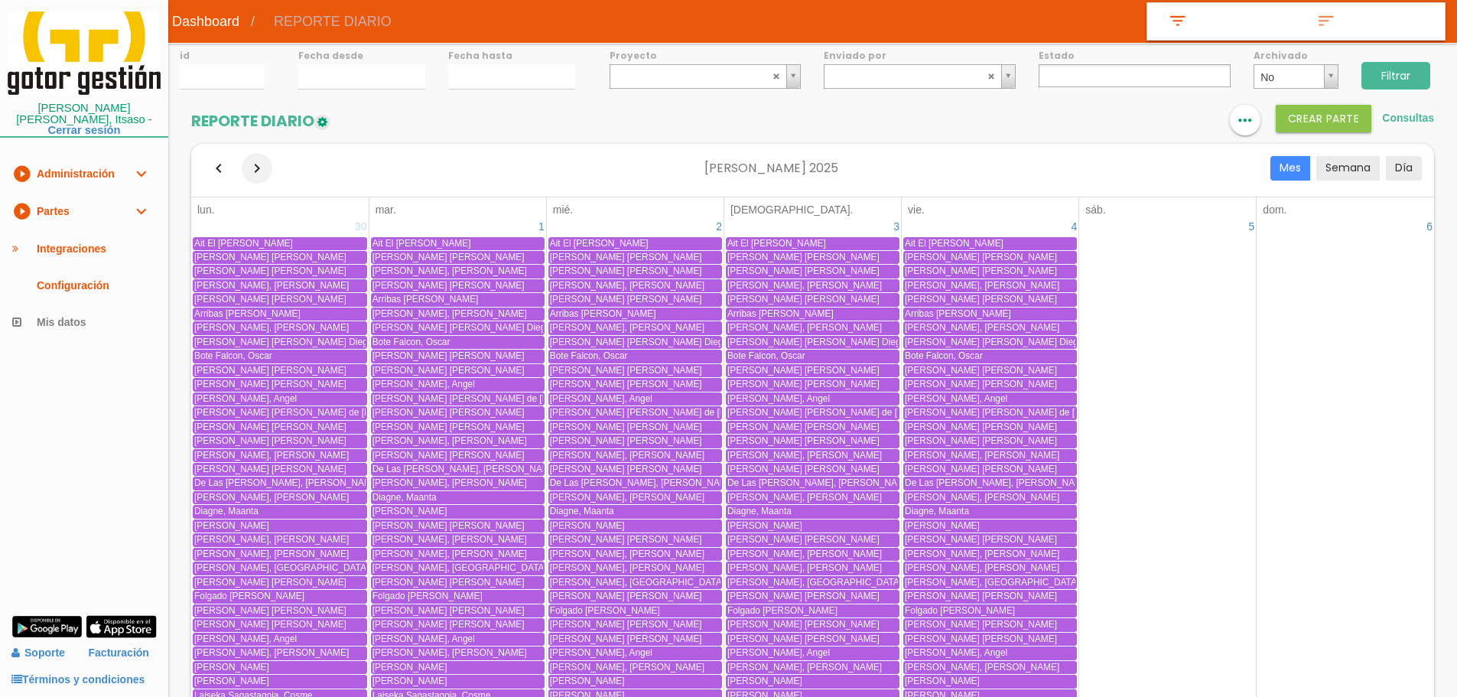
click at [254, 167] on button "button" at bounding box center [257, 168] width 31 height 31
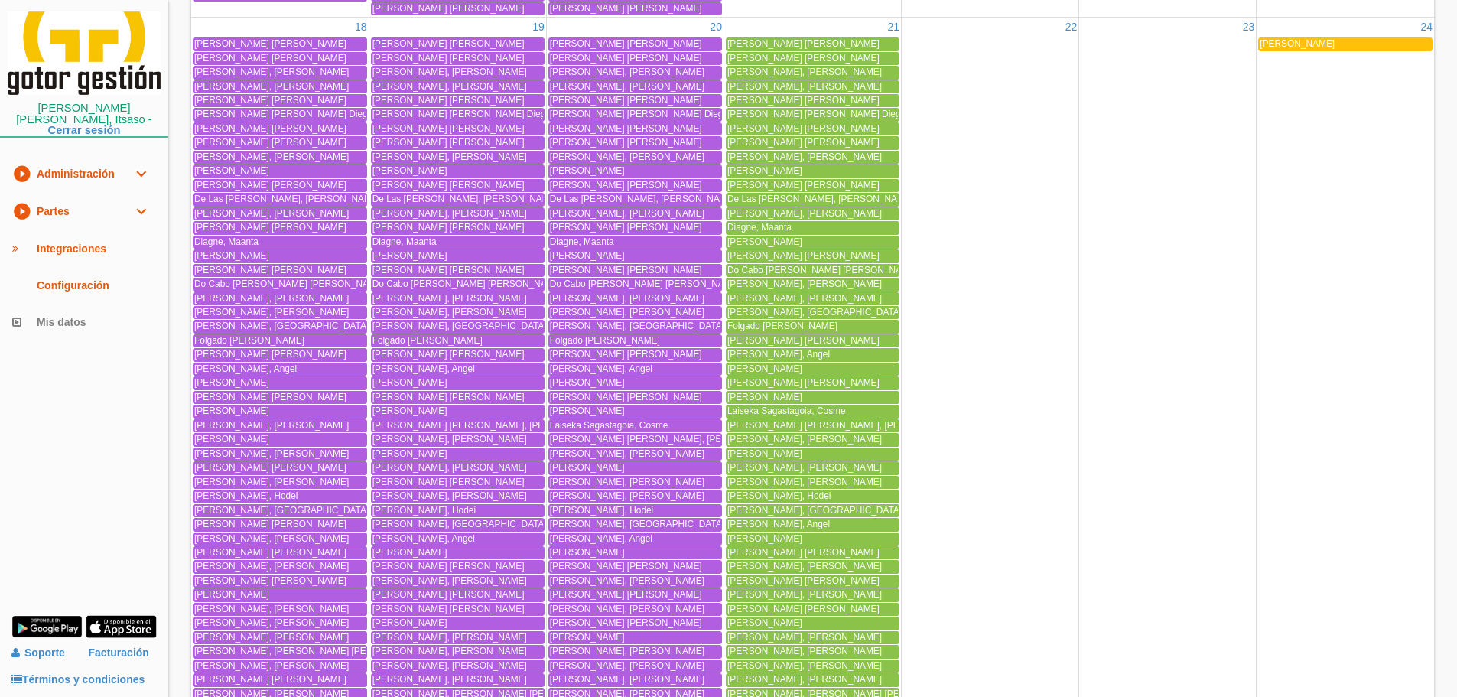
scroll to position [2217, 0]
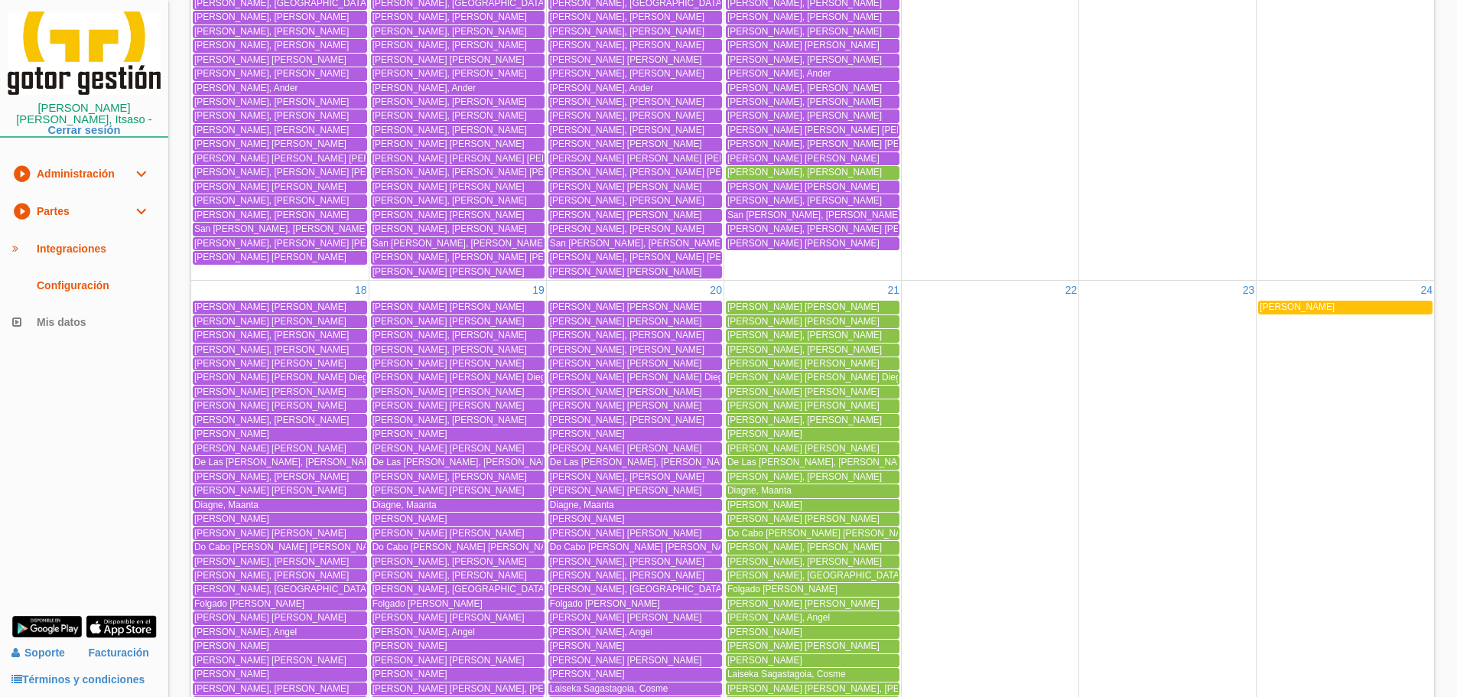
click at [1303, 307] on span "[PERSON_NAME]" at bounding box center [1296, 306] width 75 height 11
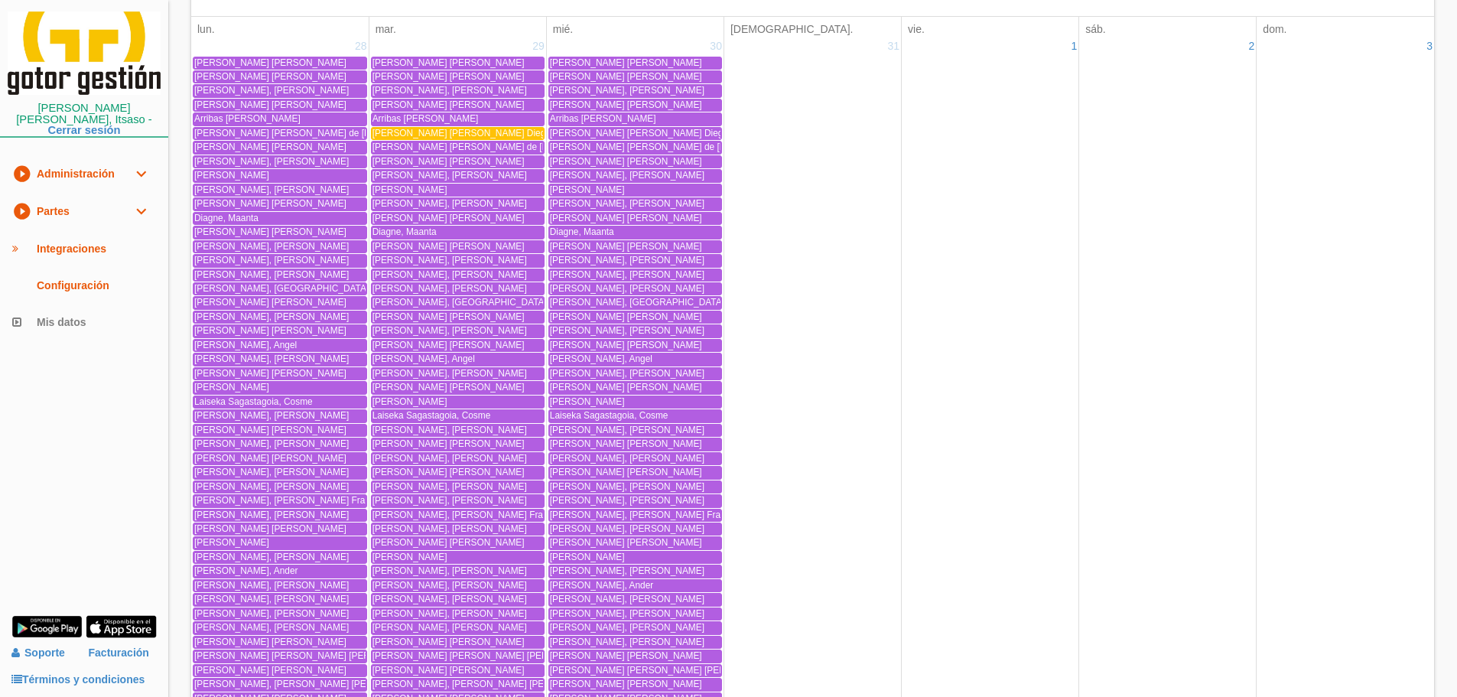
scroll to position [0, 0]
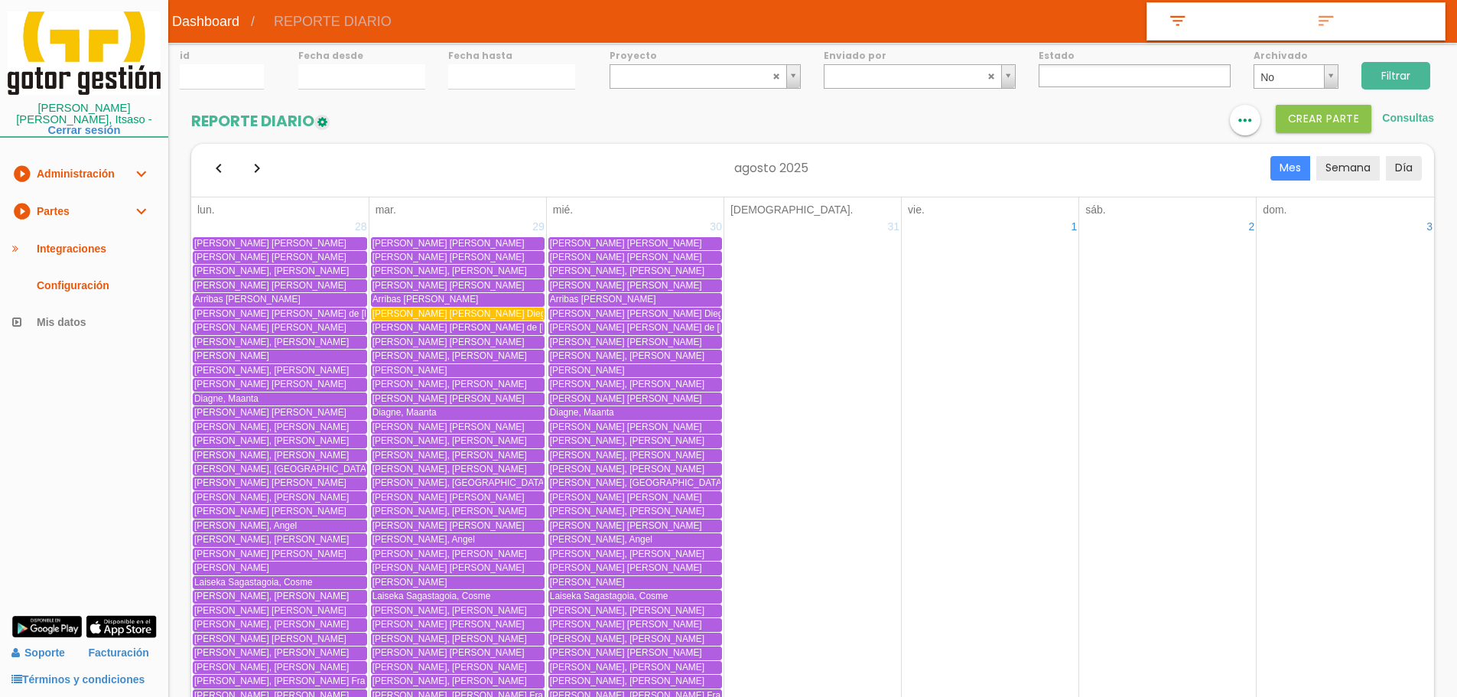
click at [1392, 79] on input "Filtrar" at bounding box center [1395, 76] width 69 height 28
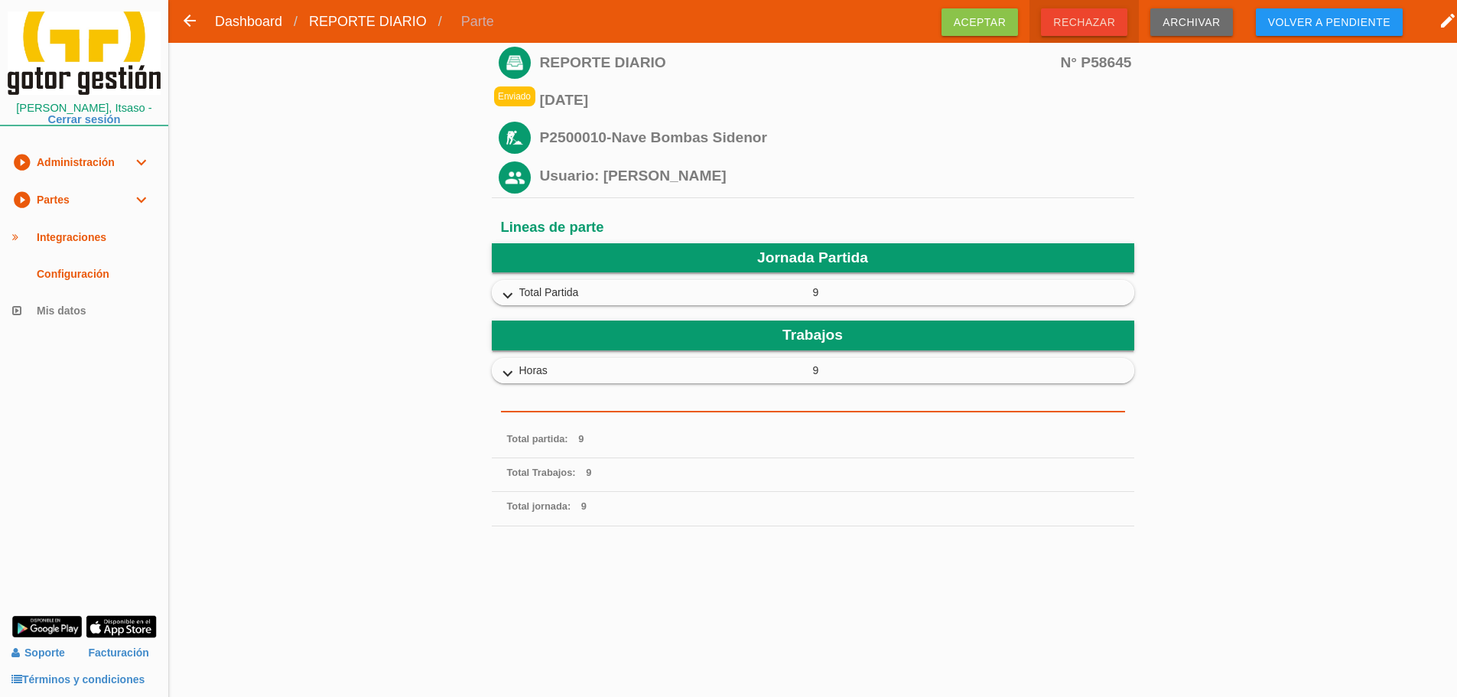
click at [1089, 21] on span "Rechazar" at bounding box center [1084, 22] width 86 height 28
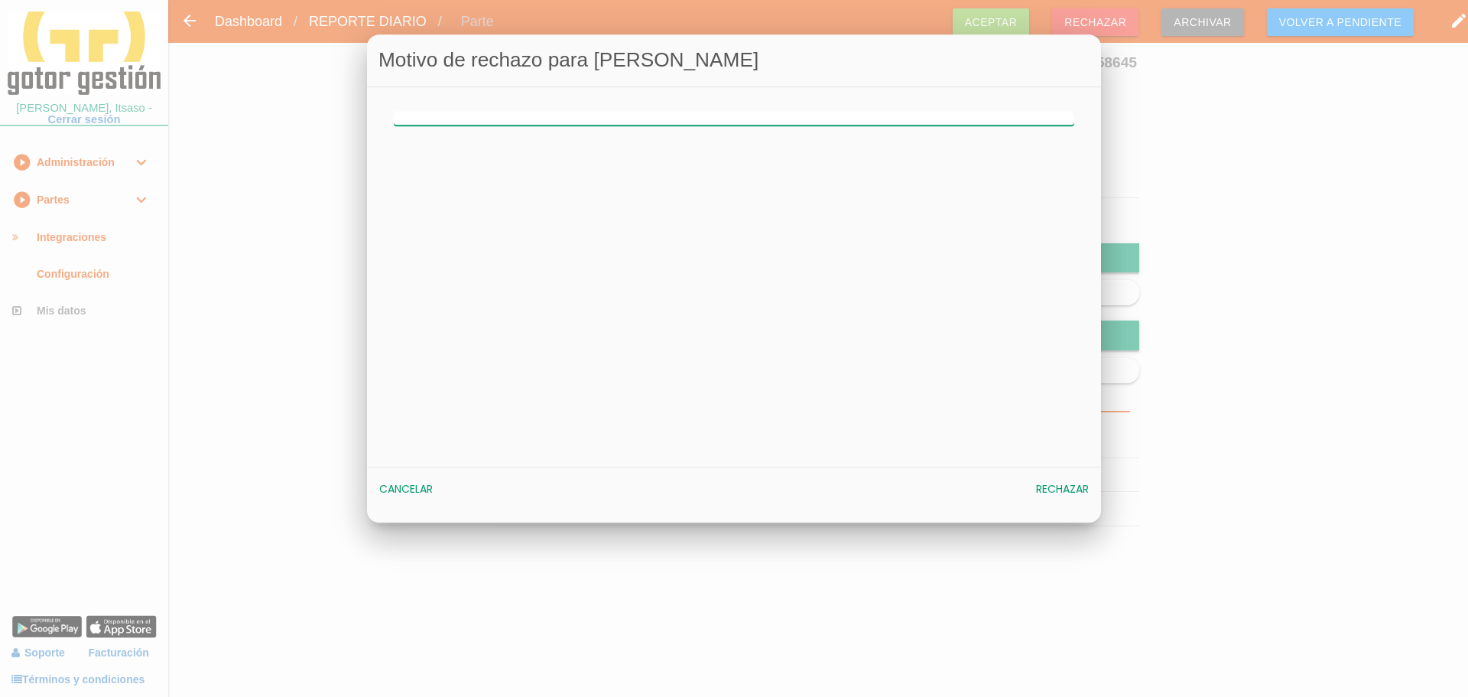
click at [447, 115] on input "text" at bounding box center [734, 118] width 680 height 15
type input "fecha mal"
click at [1072, 486] on span "Rechazar" at bounding box center [1062, 489] width 53 height 15
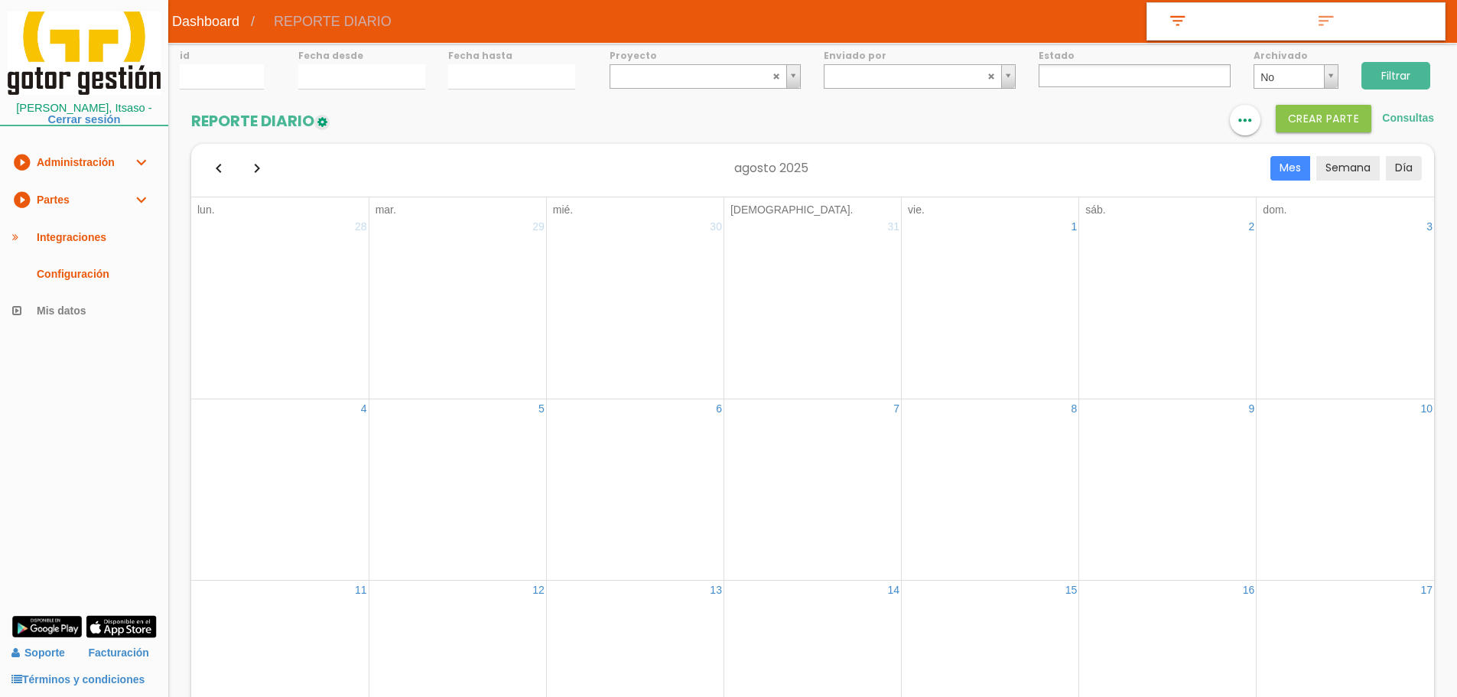
select select
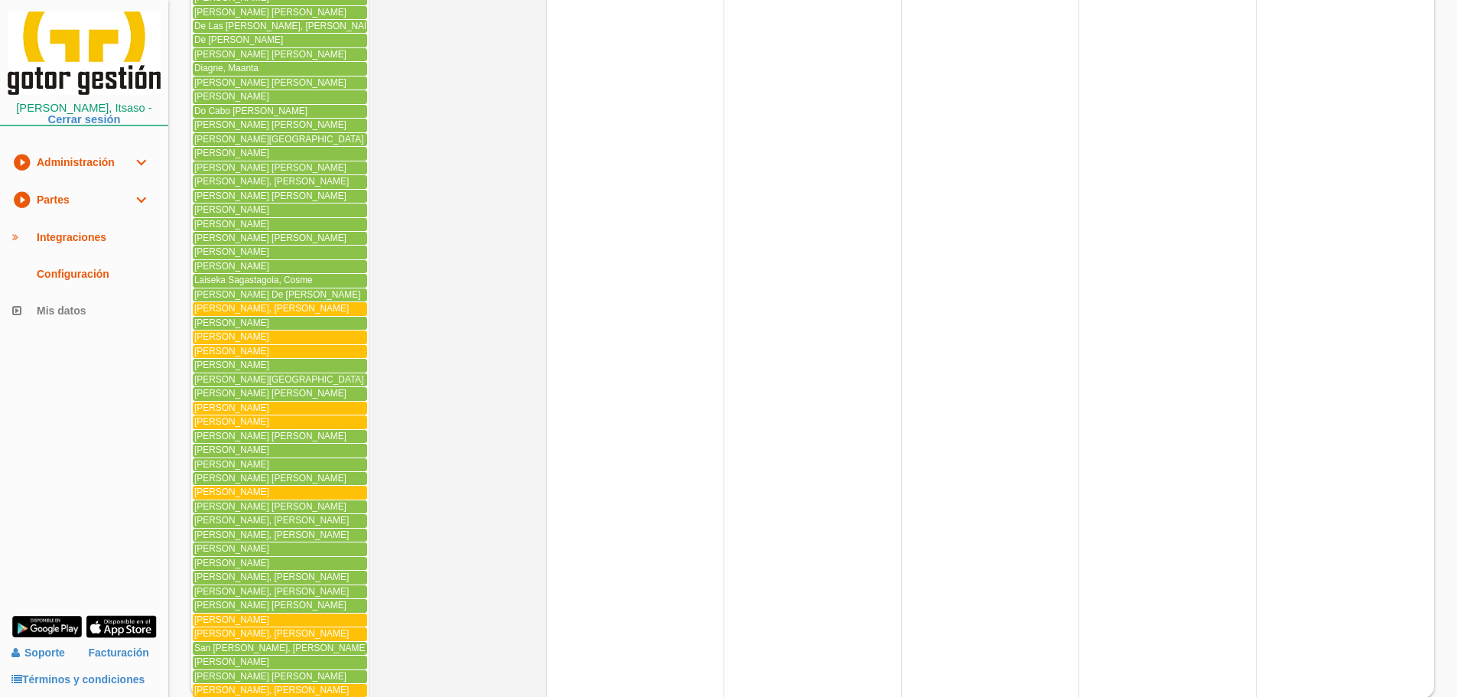
scroll to position [3498, 0]
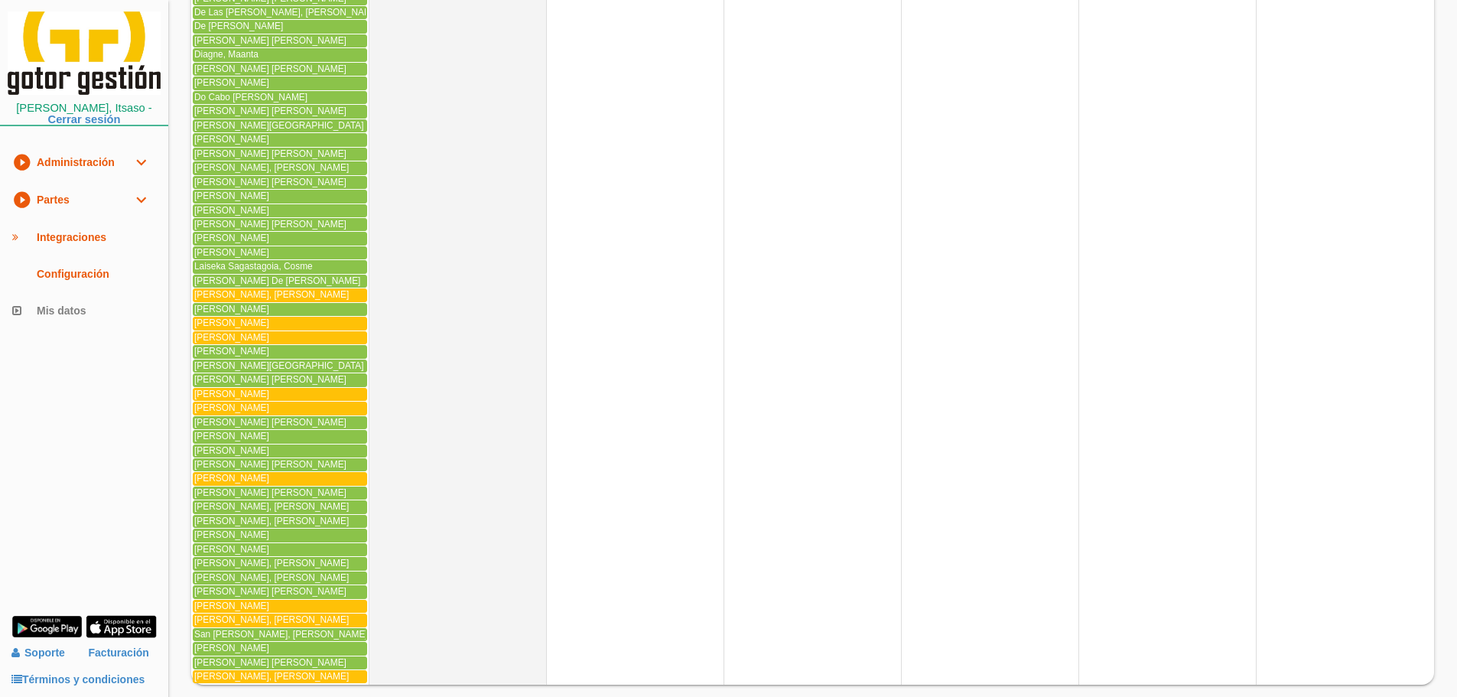
click at [63, 194] on link "play_circle_filled Partes expand_more" at bounding box center [84, 199] width 168 height 37
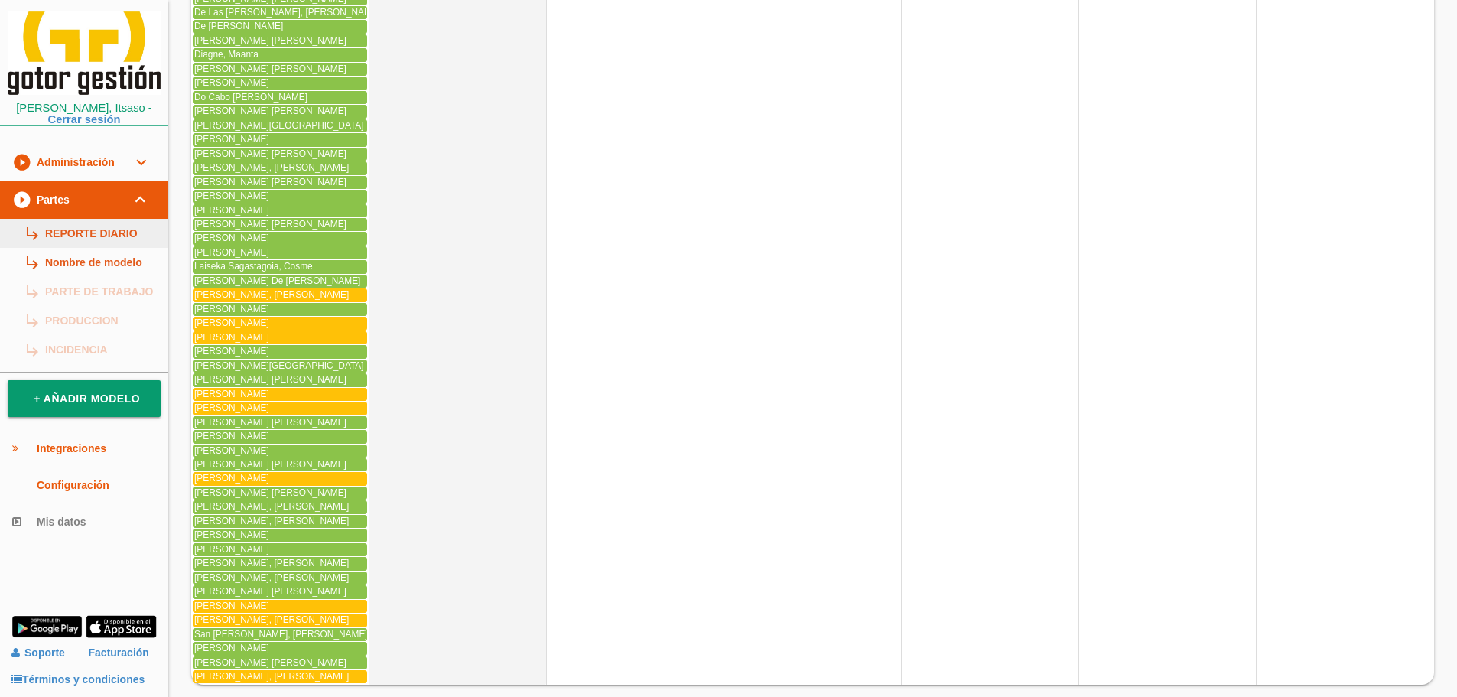
click at [64, 229] on link "subdirectory_arrow_right REPORTE DIARIO" at bounding box center [84, 233] width 168 height 29
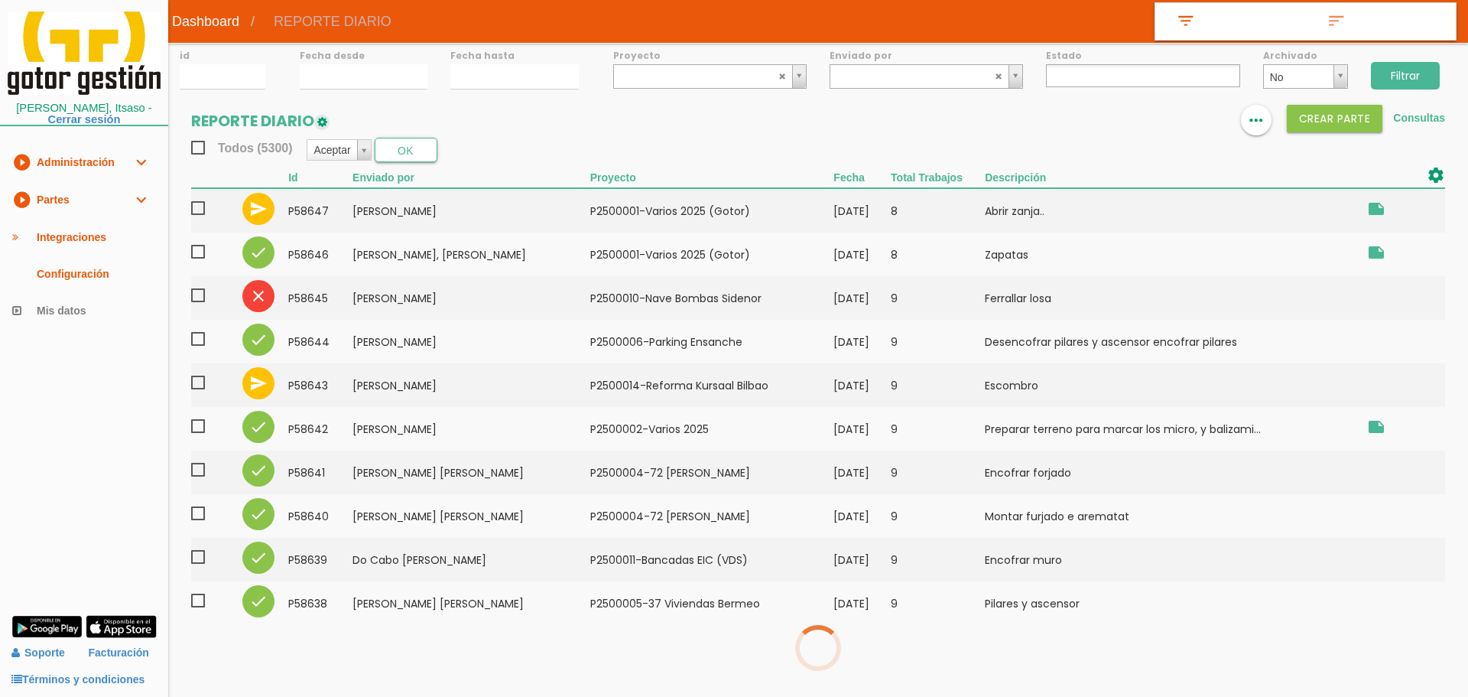
select select
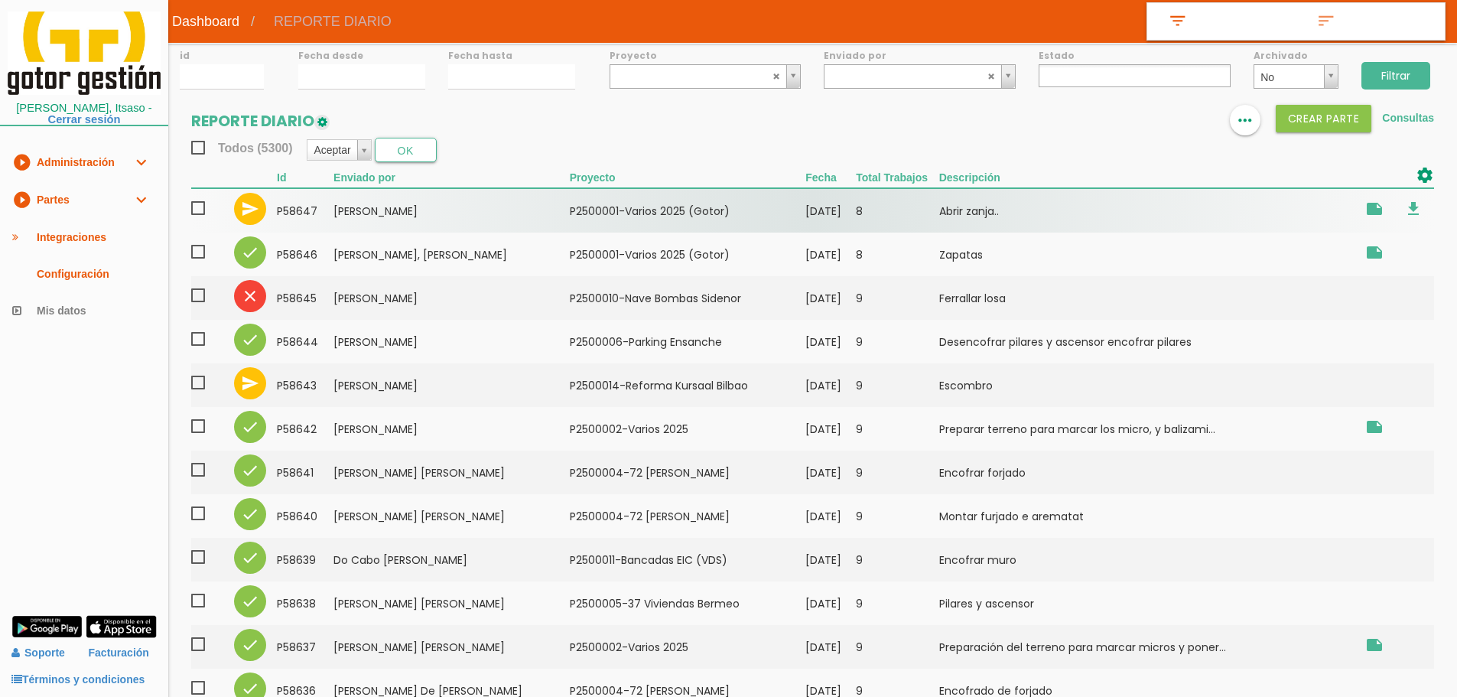
click at [196, 206] on span at bounding box center [204, 208] width 27 height 19
click at [0, 0] on input "checkbox" at bounding box center [0, 0] width 0 height 0
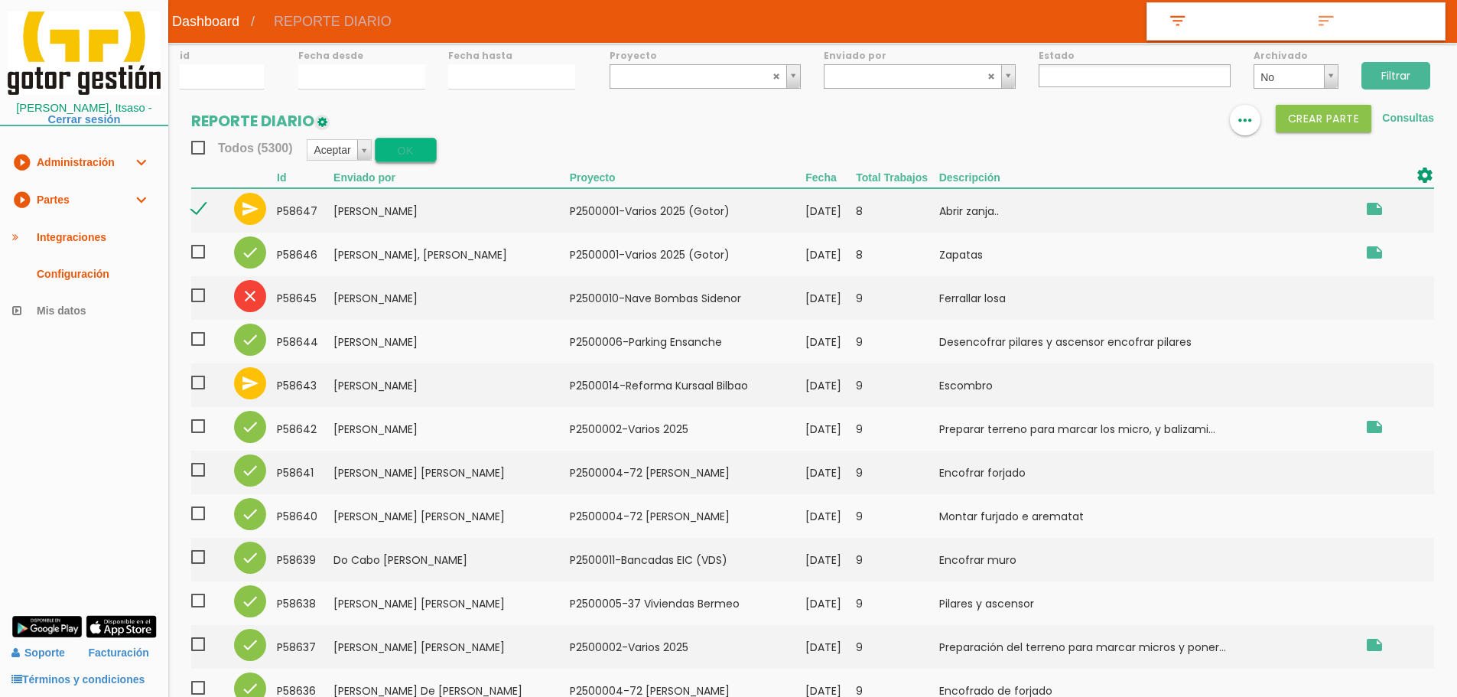
click at [417, 153] on button "OK" at bounding box center [406, 150] width 62 height 24
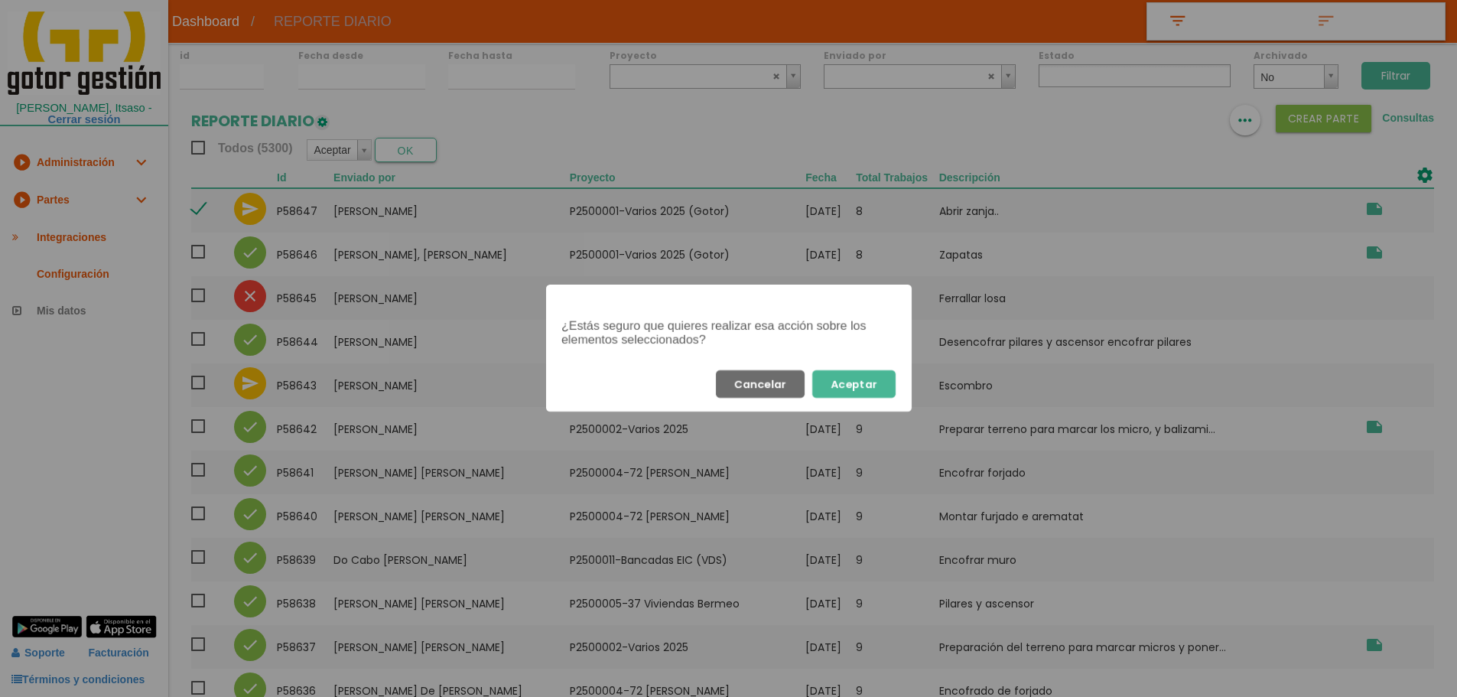
click at [868, 383] on button "Aceptar" at bounding box center [853, 384] width 83 height 28
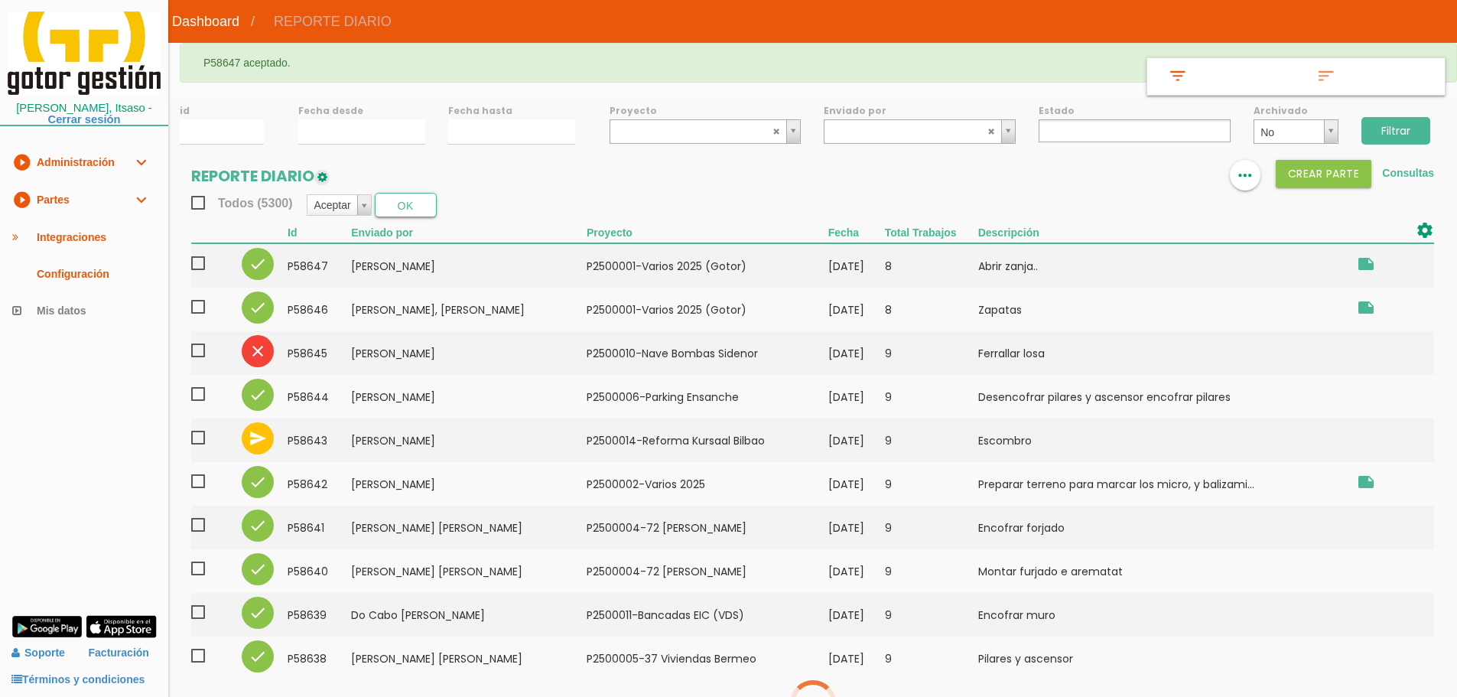
select select
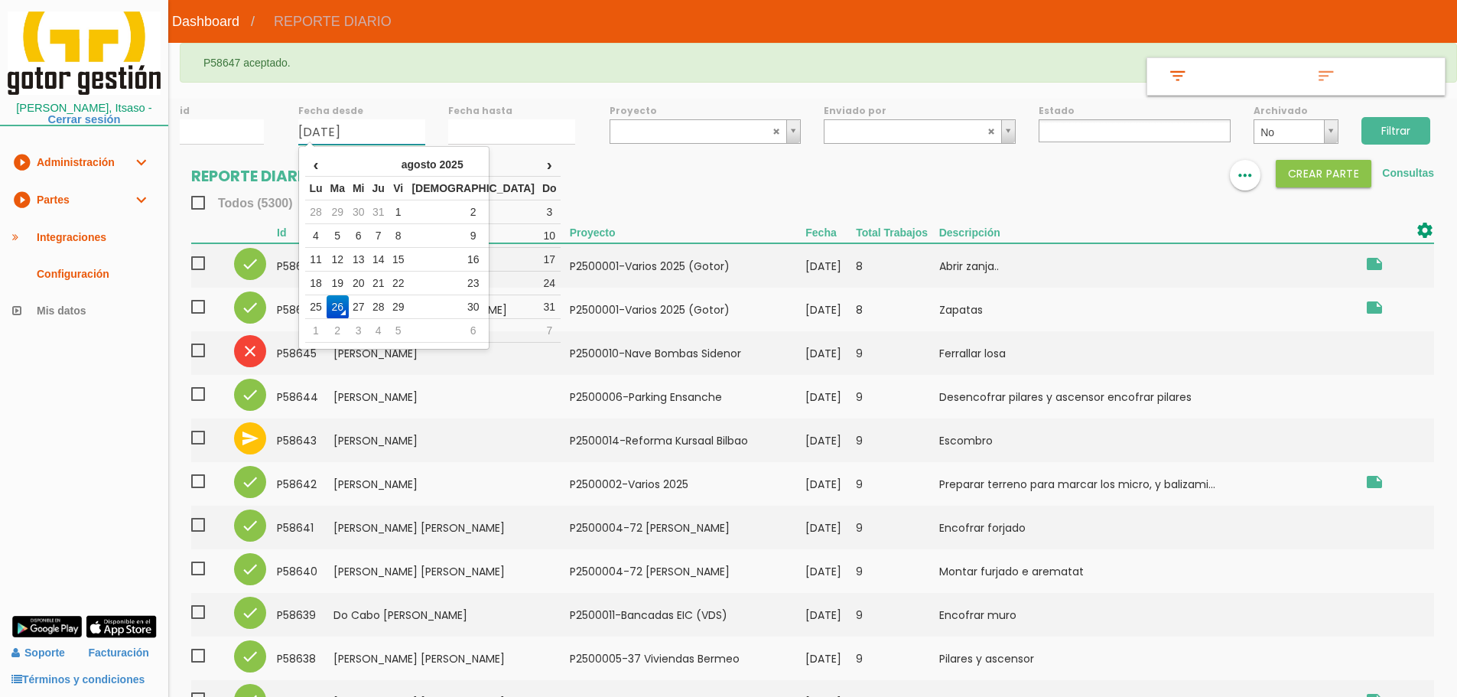
click at [375, 136] on input "[DATE]" at bounding box center [361, 131] width 127 height 25
click at [324, 298] on td "25" at bounding box center [315, 307] width 21 height 24
type input "[DATE]"
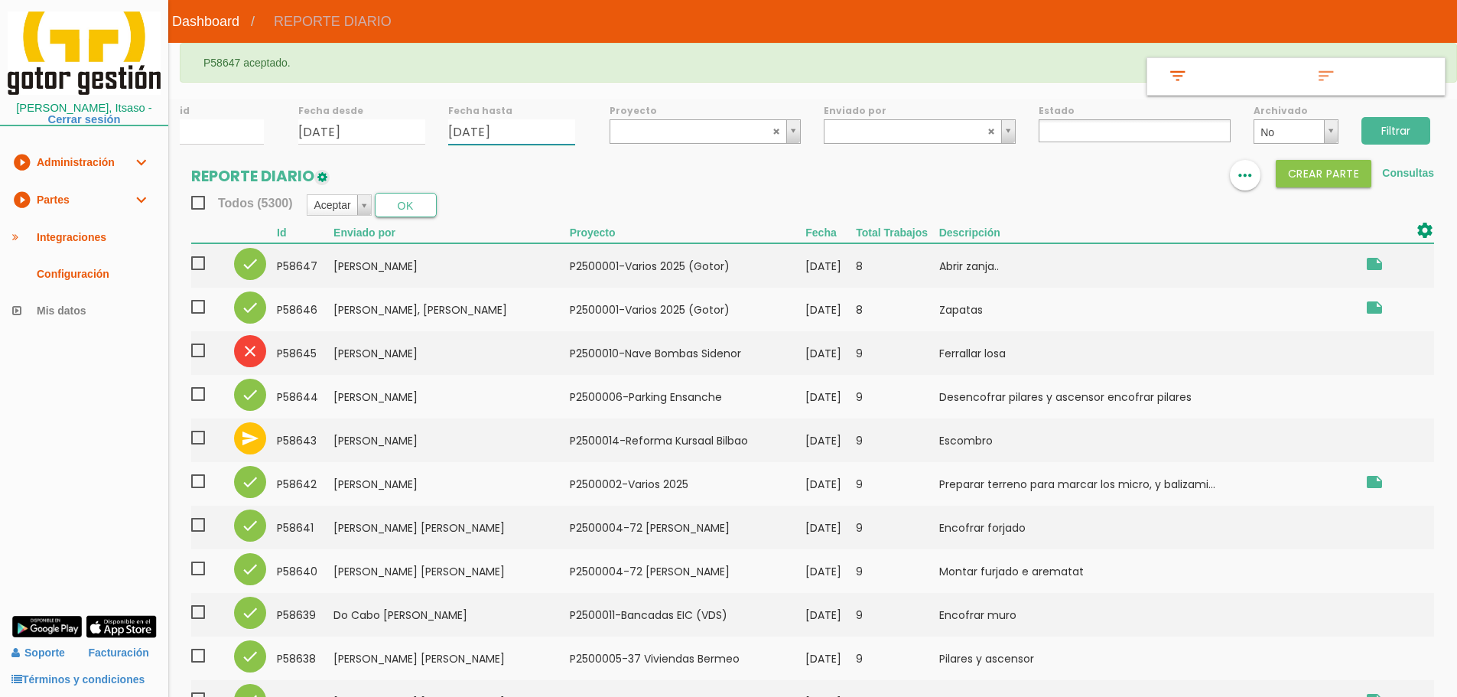
click at [479, 127] on input "26/08/2025" at bounding box center [511, 131] width 127 height 25
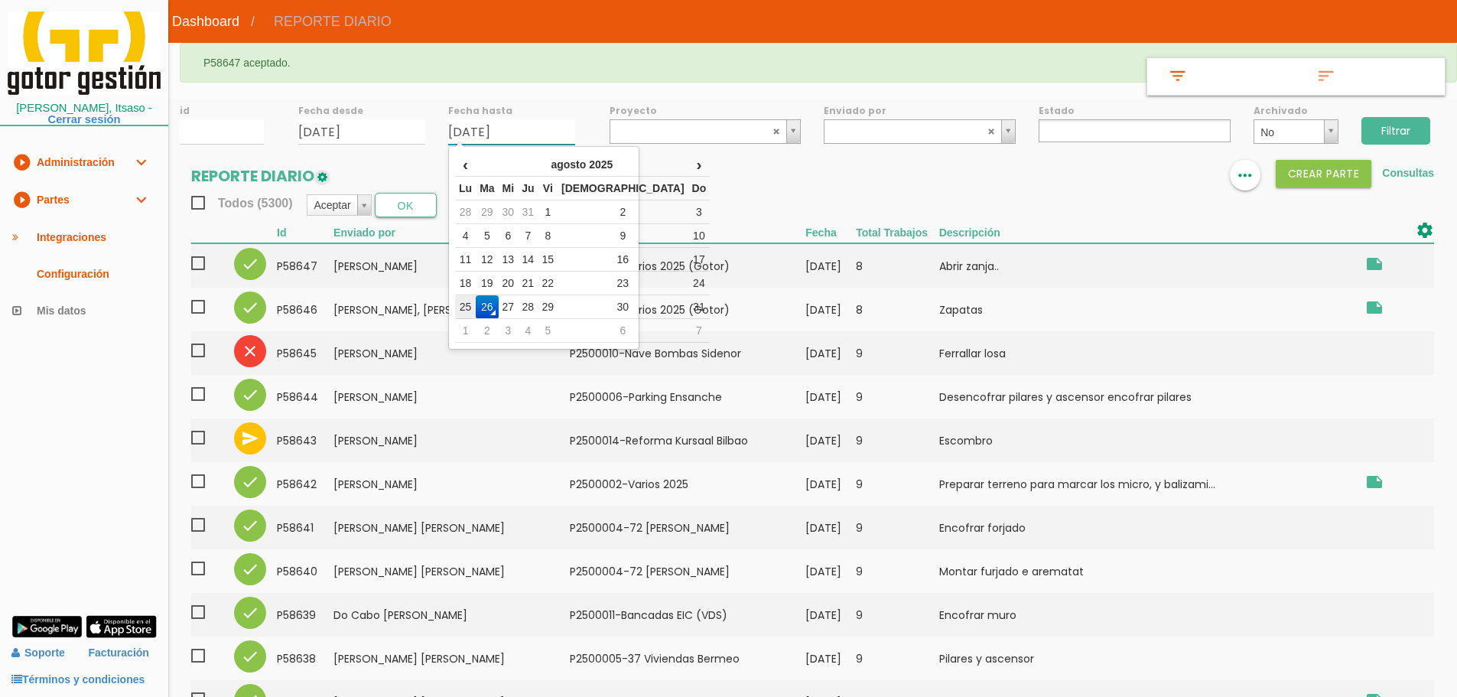
click at [460, 305] on td "25" at bounding box center [465, 307] width 21 height 24
type input "[DATE]"
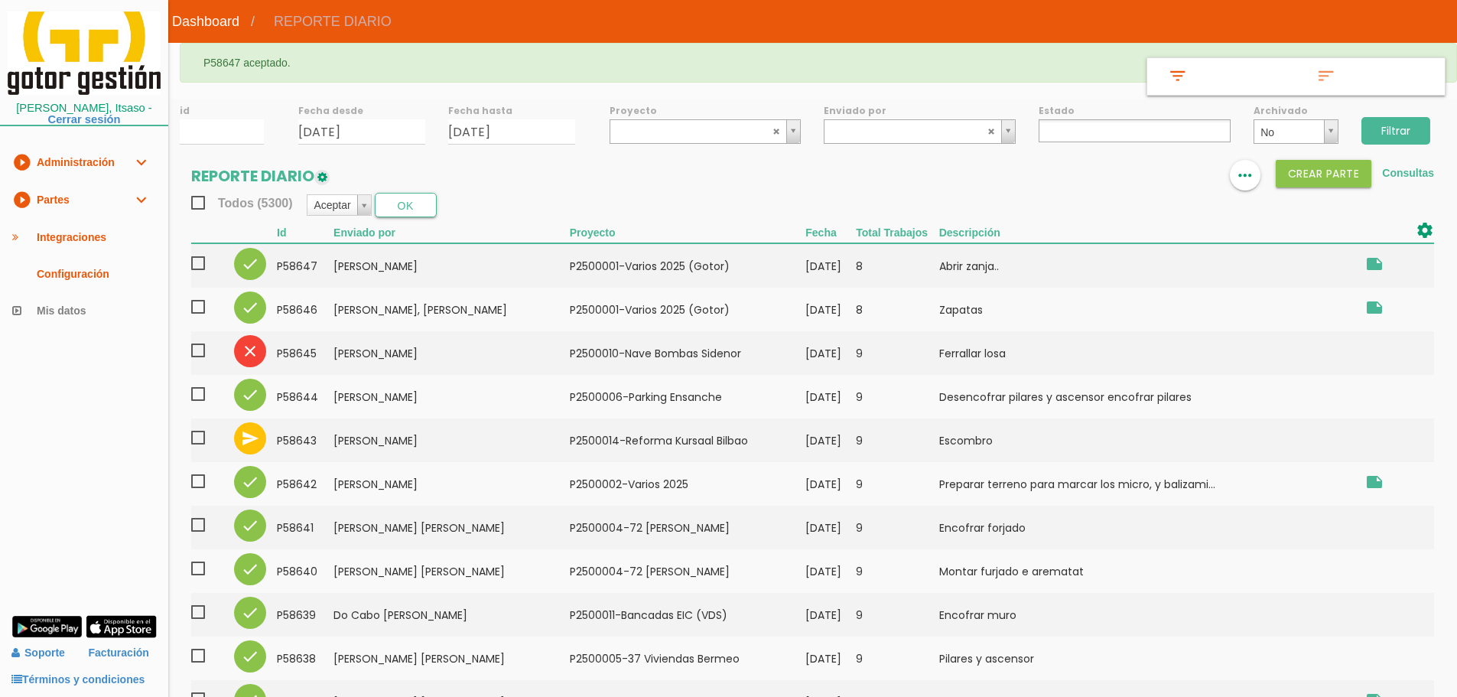
click at [1409, 122] on input "Filtrar" at bounding box center [1395, 131] width 69 height 28
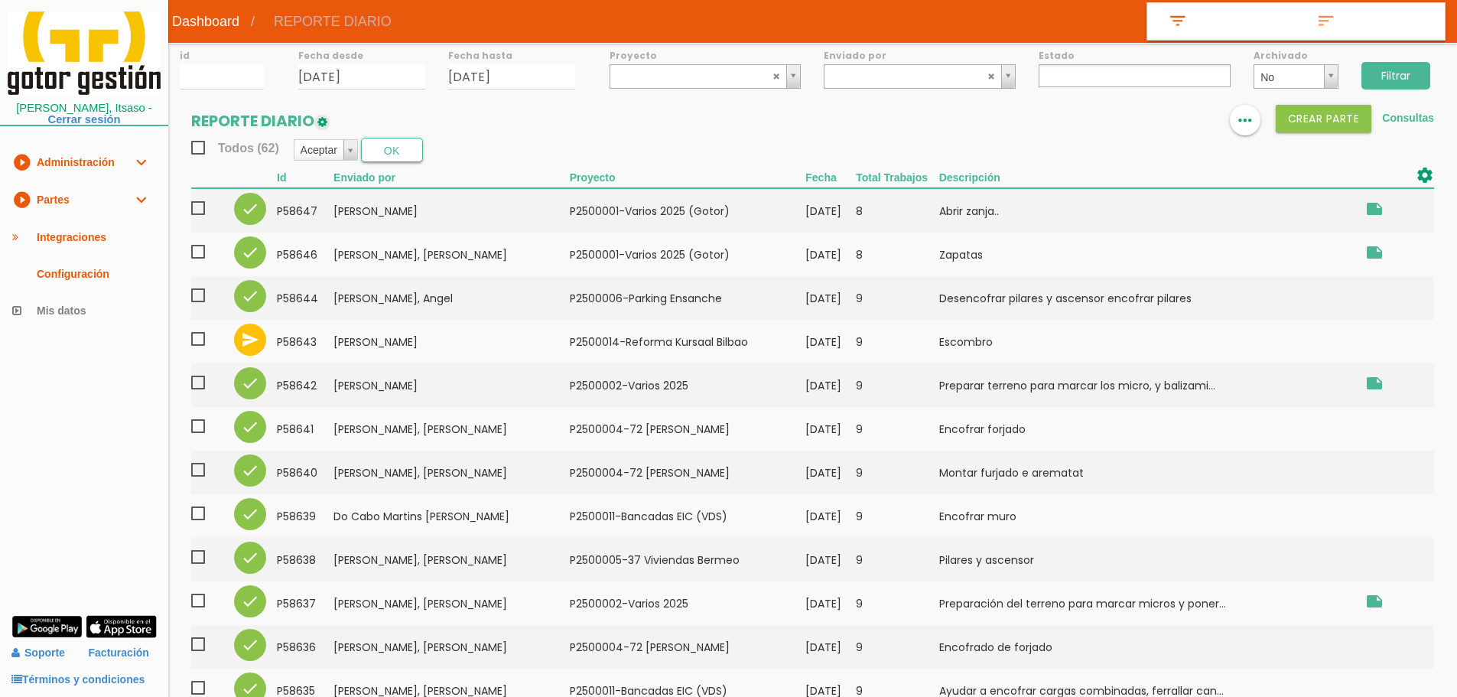
click at [1118, 74] on ul at bounding box center [1134, 75] width 192 height 23
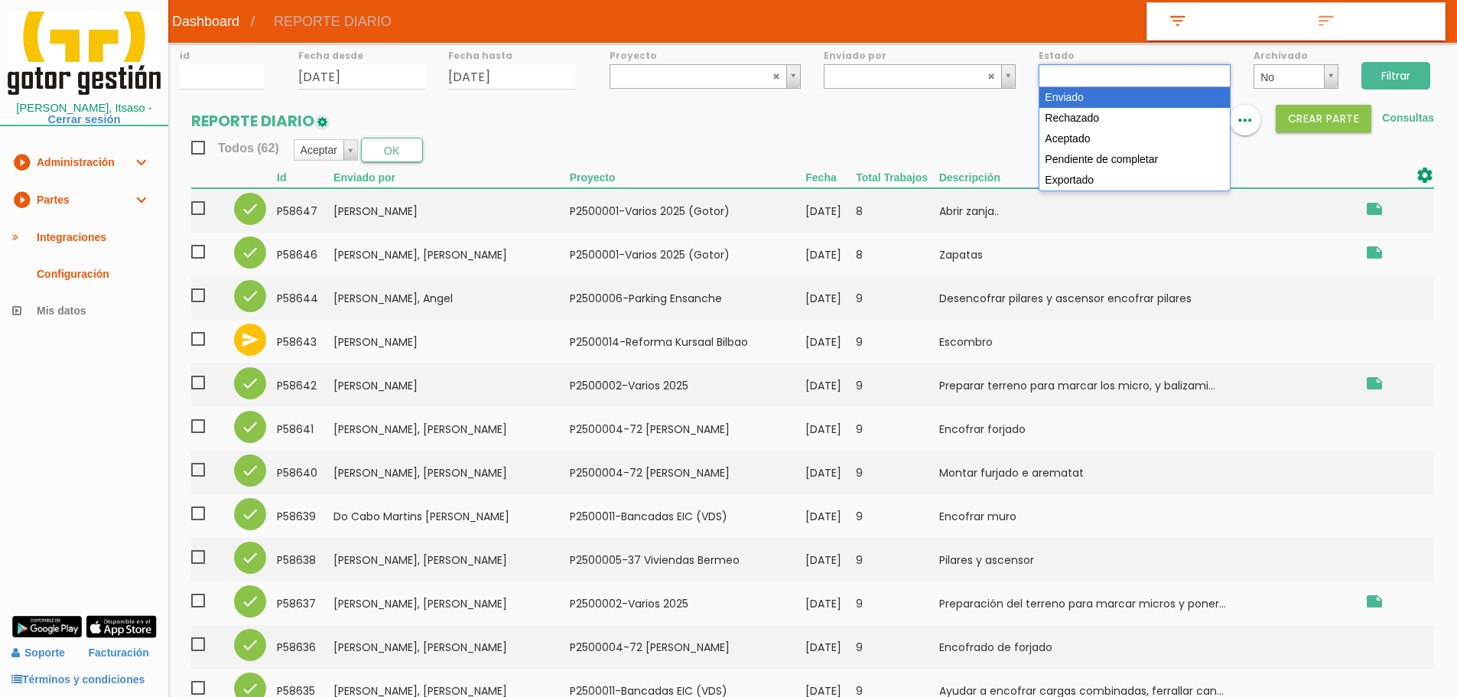
select select "1"
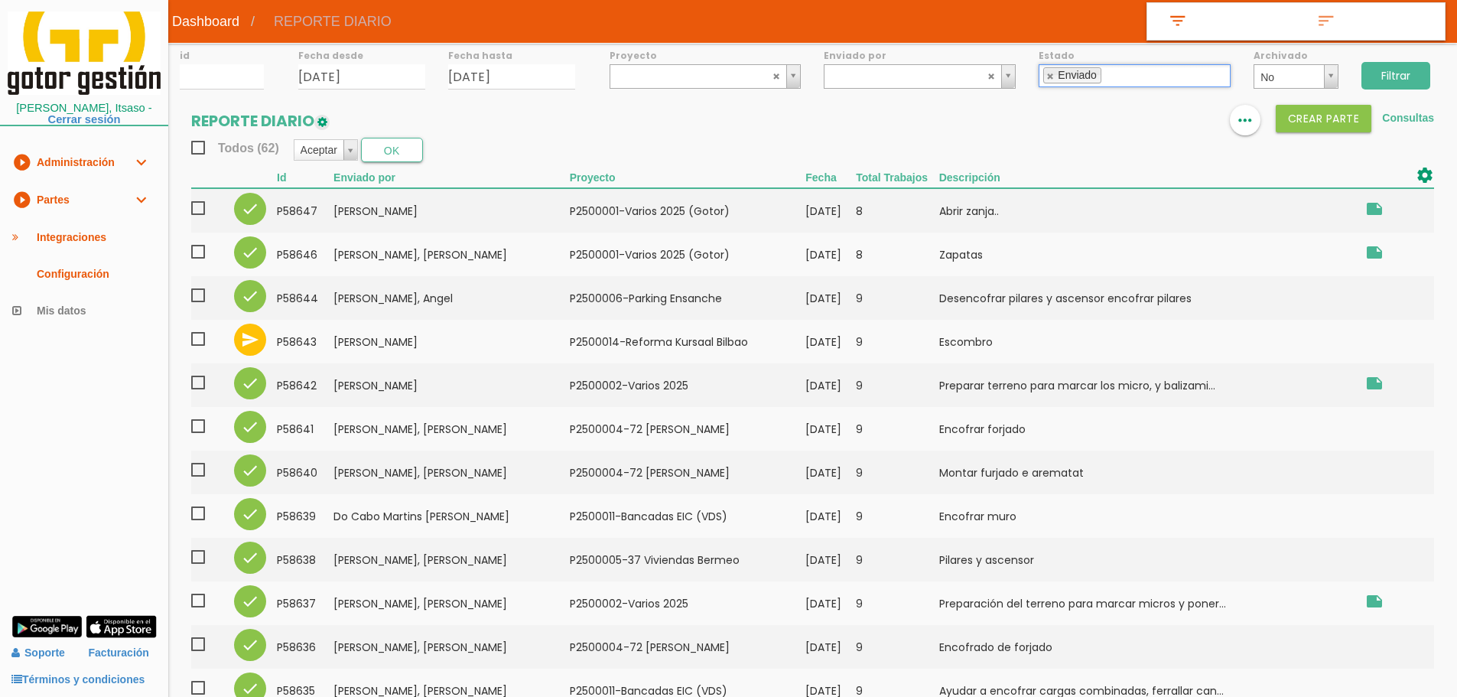
click at [1408, 67] on input "Filtrar" at bounding box center [1395, 76] width 69 height 28
